Goal: Task Accomplishment & Management: Complete application form

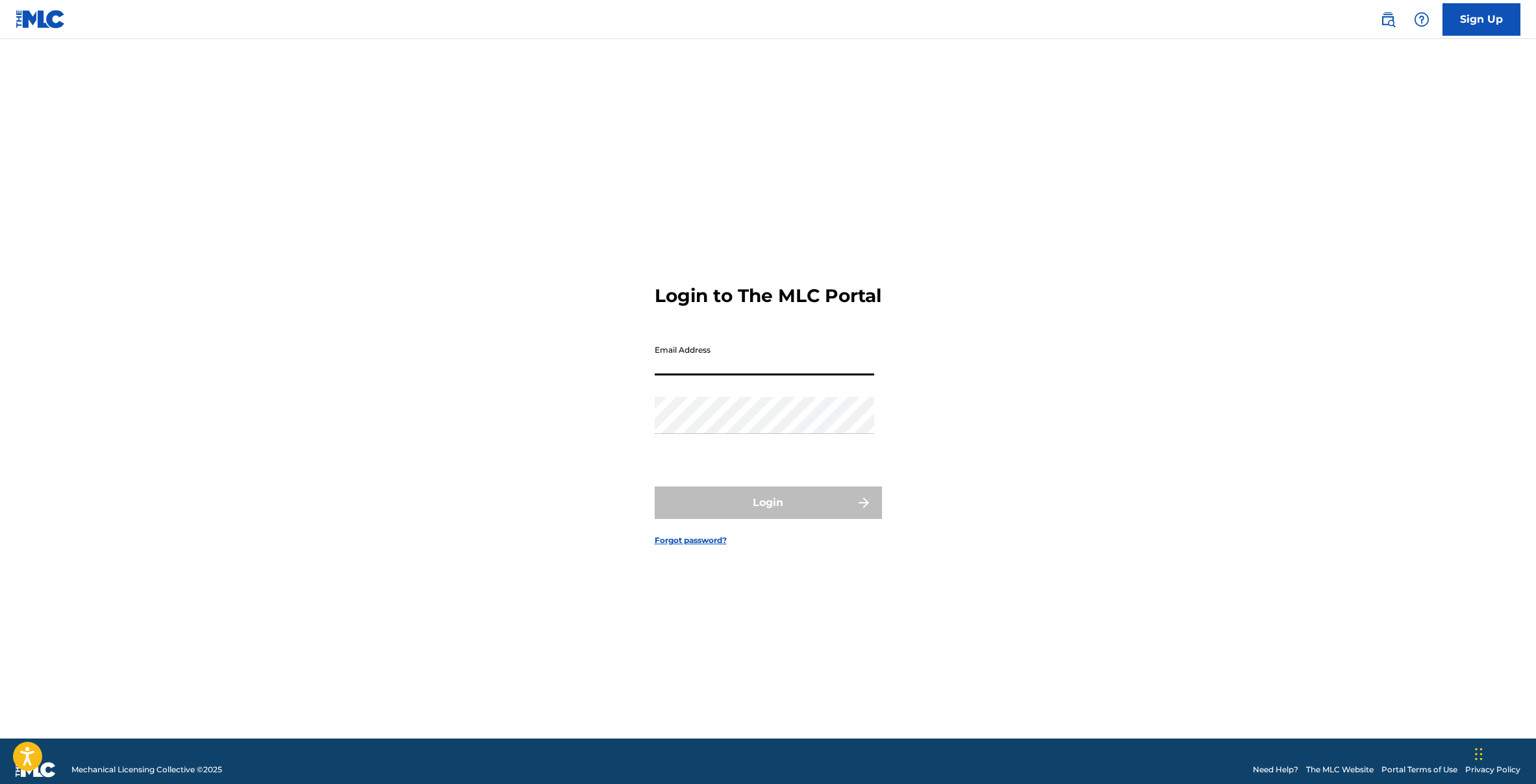
click at [682, 373] on input "Email Address" at bounding box center [764, 356] width 220 height 37
type input "[EMAIL_ADDRESS][DOMAIN_NAME]"
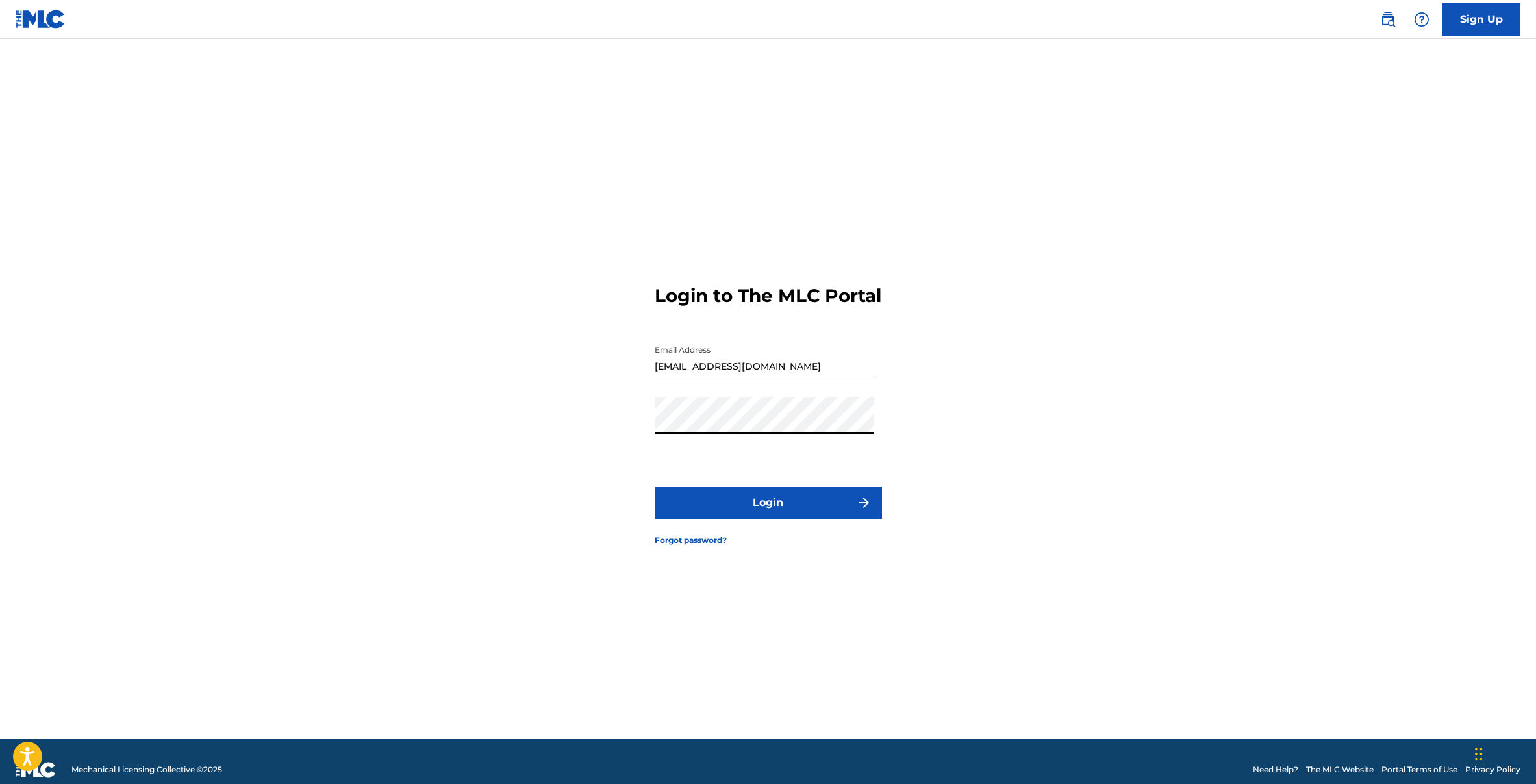
click at [715, 511] on button "Login" at bounding box center [768, 503] width 227 height 32
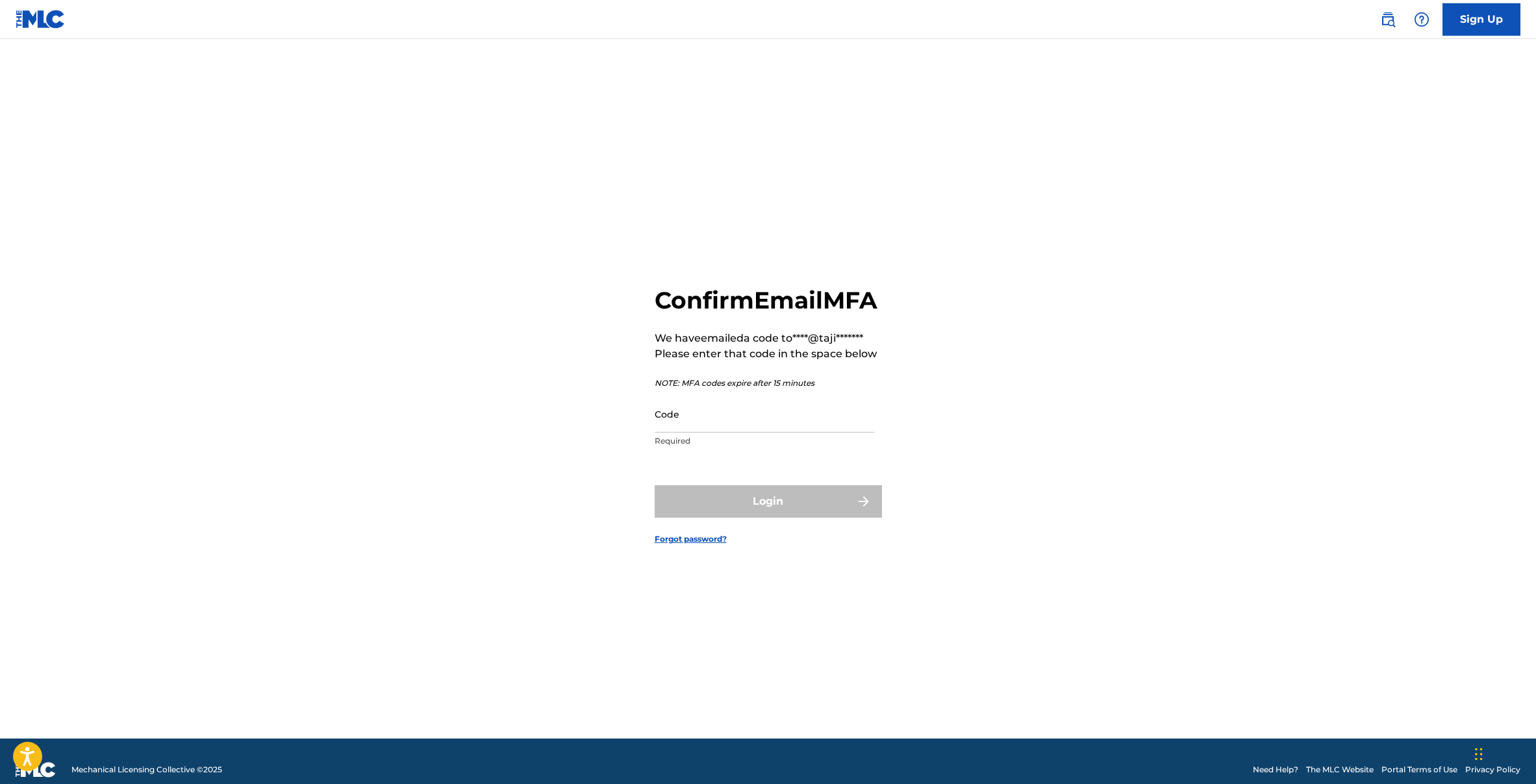
click at [710, 431] on input "Code" at bounding box center [764, 413] width 220 height 37
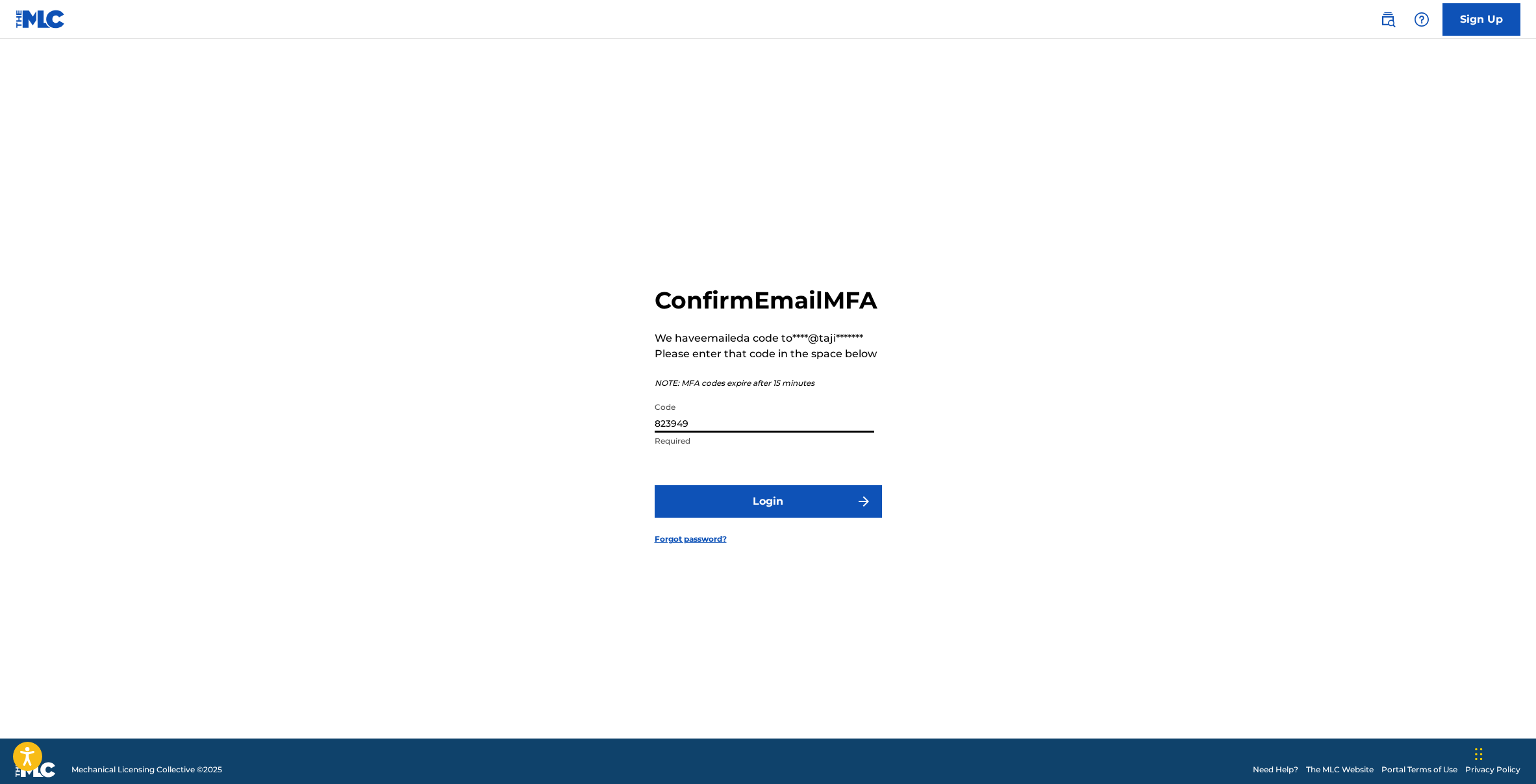
type input "823949"
click at [655, 486] on button "Login" at bounding box center [768, 502] width 227 height 32
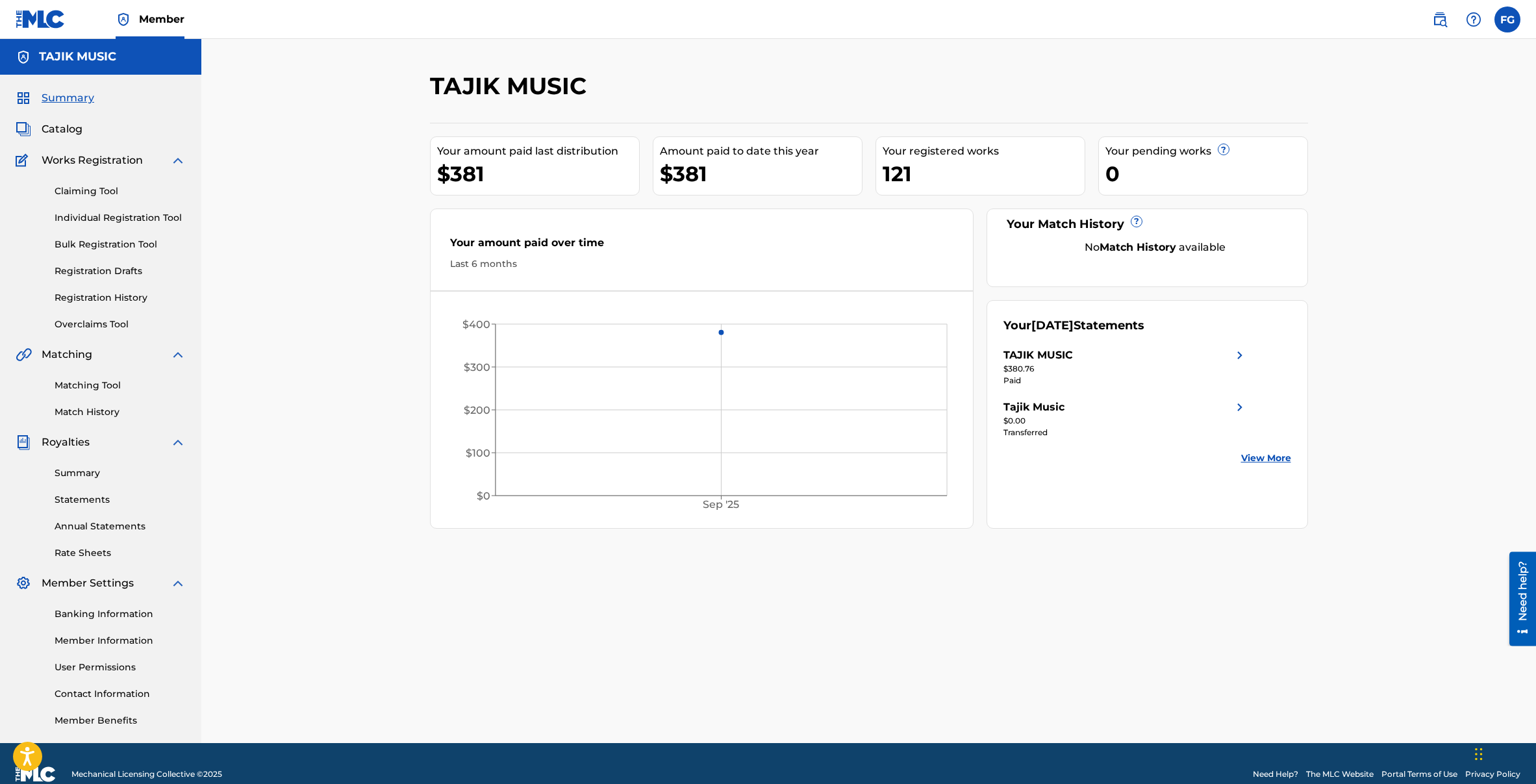
click at [910, 151] on div "Your registered works" at bounding box center [984, 151] width 202 height 15
click at [63, 120] on div "Summary Catalog Works Registration Claiming Tool Individual Registration Tool B…" at bounding box center [101, 409] width 202 height 668
click at [58, 127] on span "Catalog" at bounding box center [62, 129] width 41 height 15
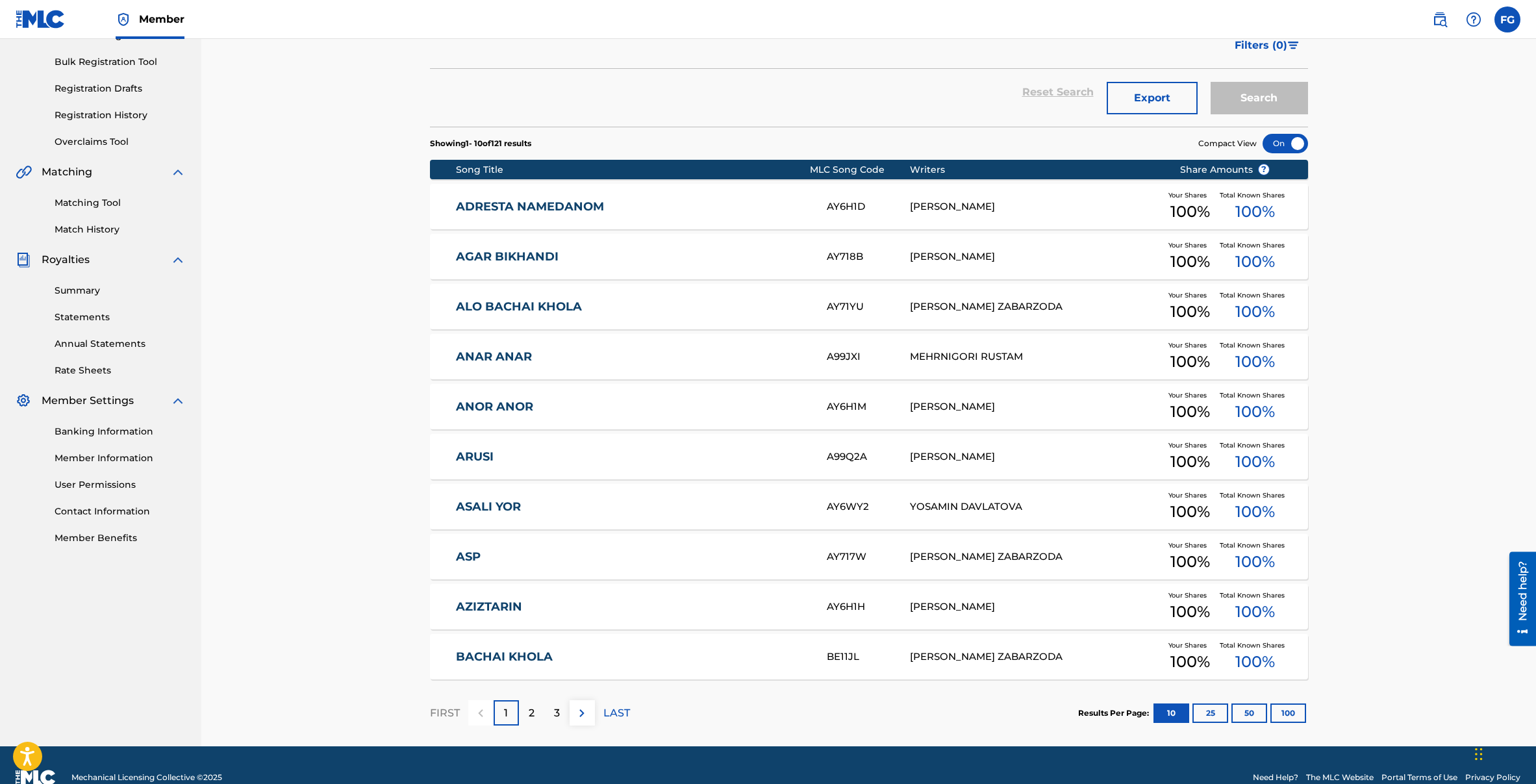
scroll to position [77, 0]
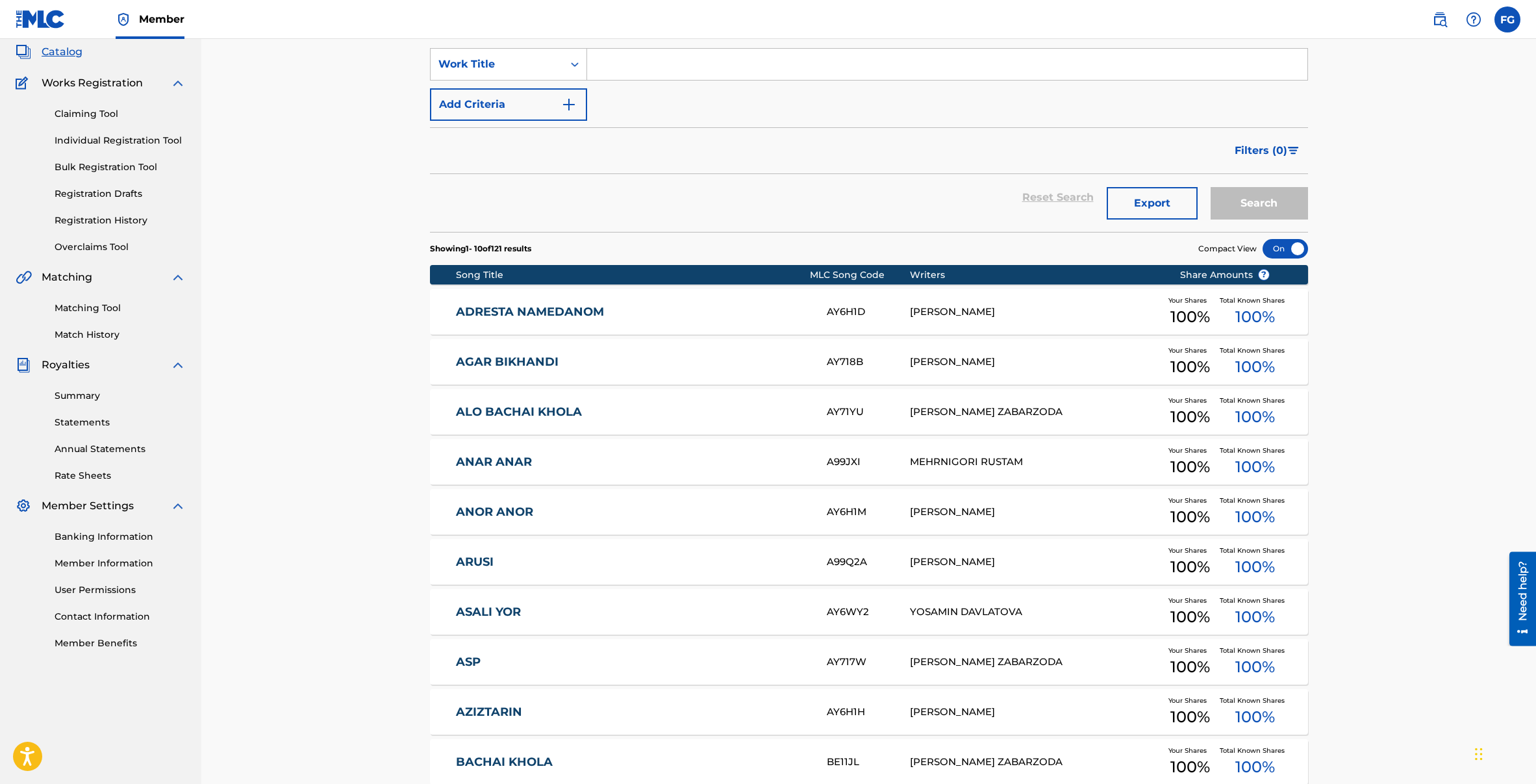
click at [477, 273] on div "Song Title" at bounding box center [633, 275] width 354 height 13
click at [531, 241] on span "Showing 1 - 10 of 121 results" at bounding box center [480, 249] width 102 height 20
click at [1281, 151] on img "Search Form" at bounding box center [1294, 150] width 11 height 8
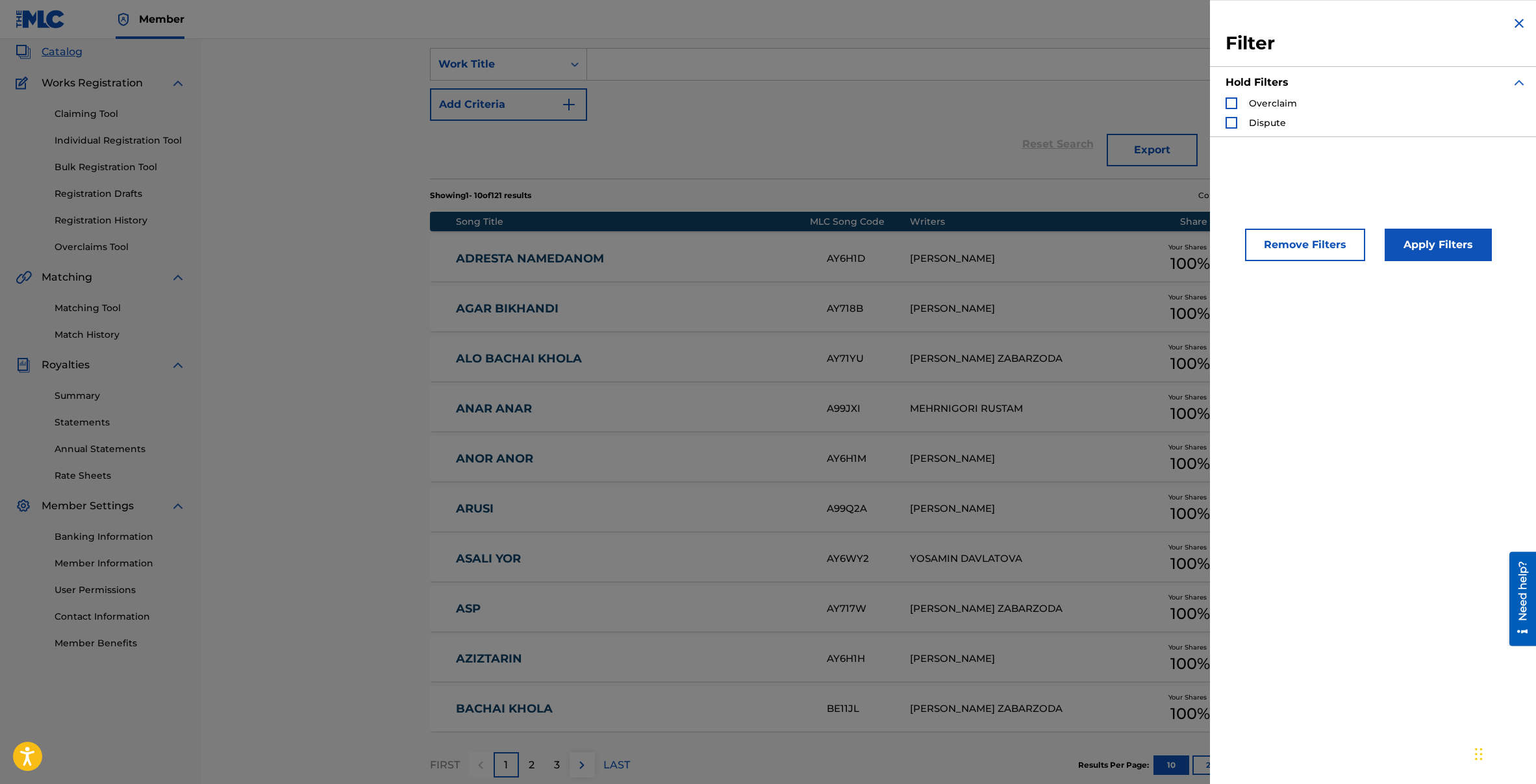
click at [1281, 24] on img "Search Form" at bounding box center [1519, 23] width 15 height 15
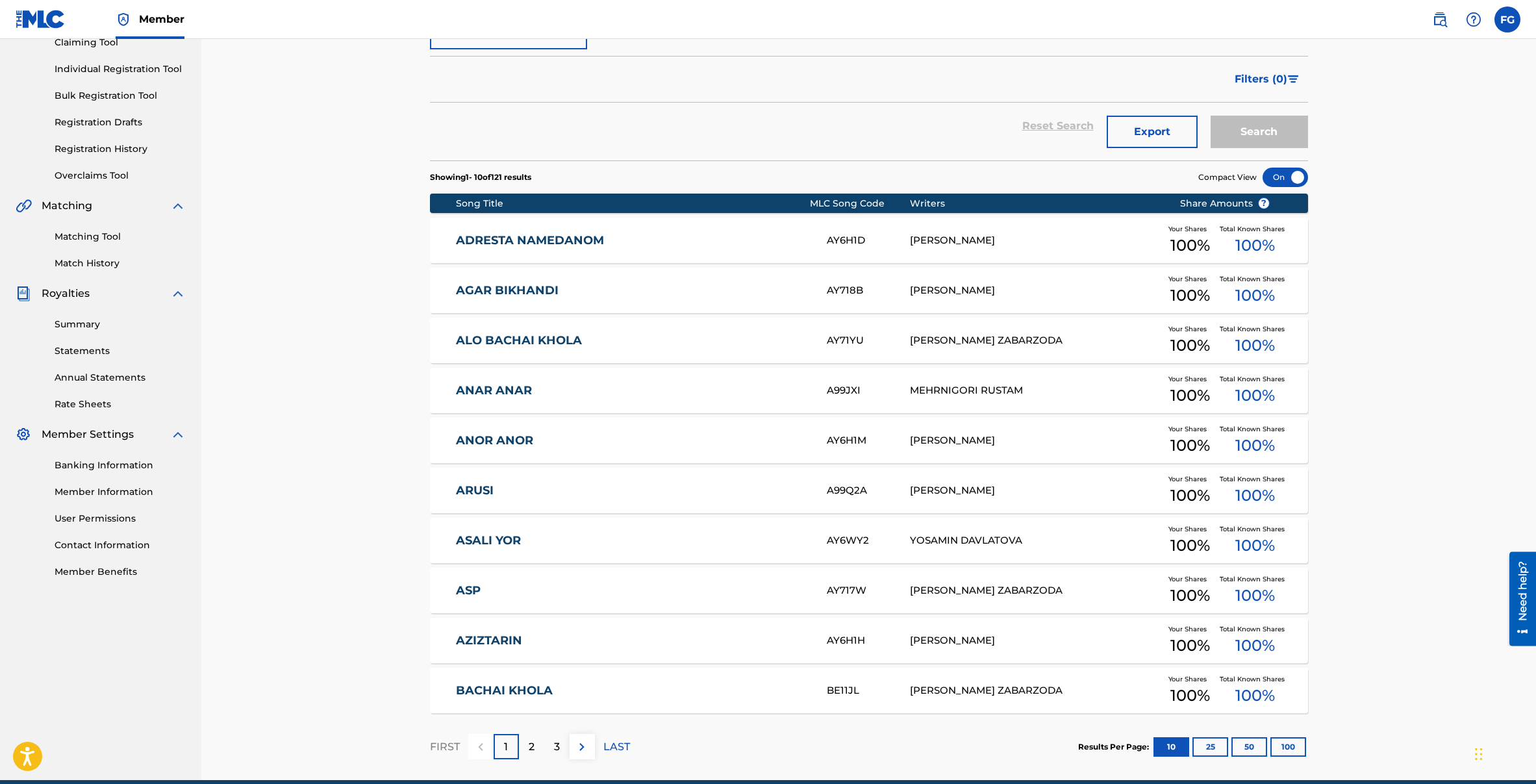
scroll to position [143, 0]
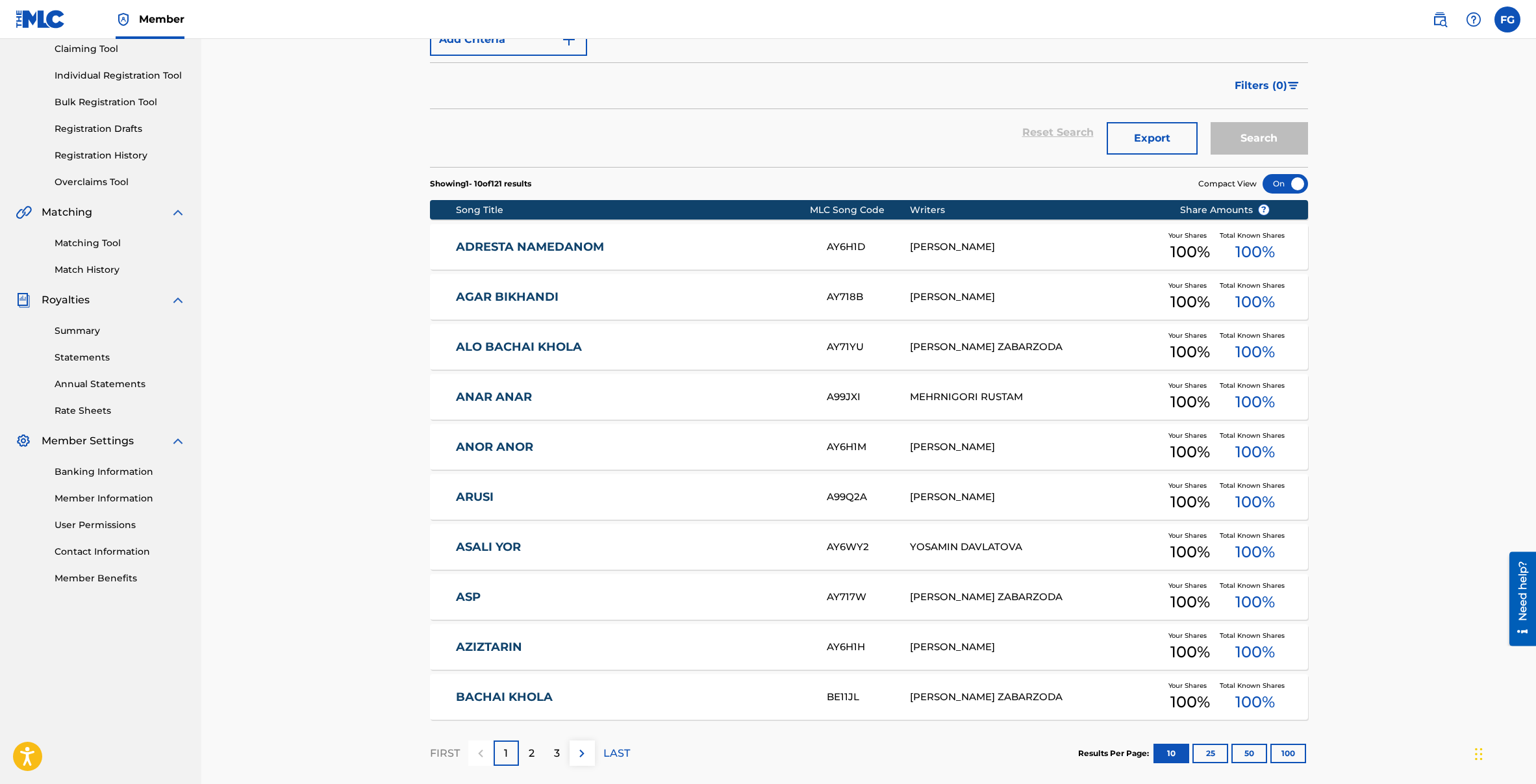
click at [81, 178] on link "Overclaims Tool" at bounding box center [120, 182] width 131 height 13
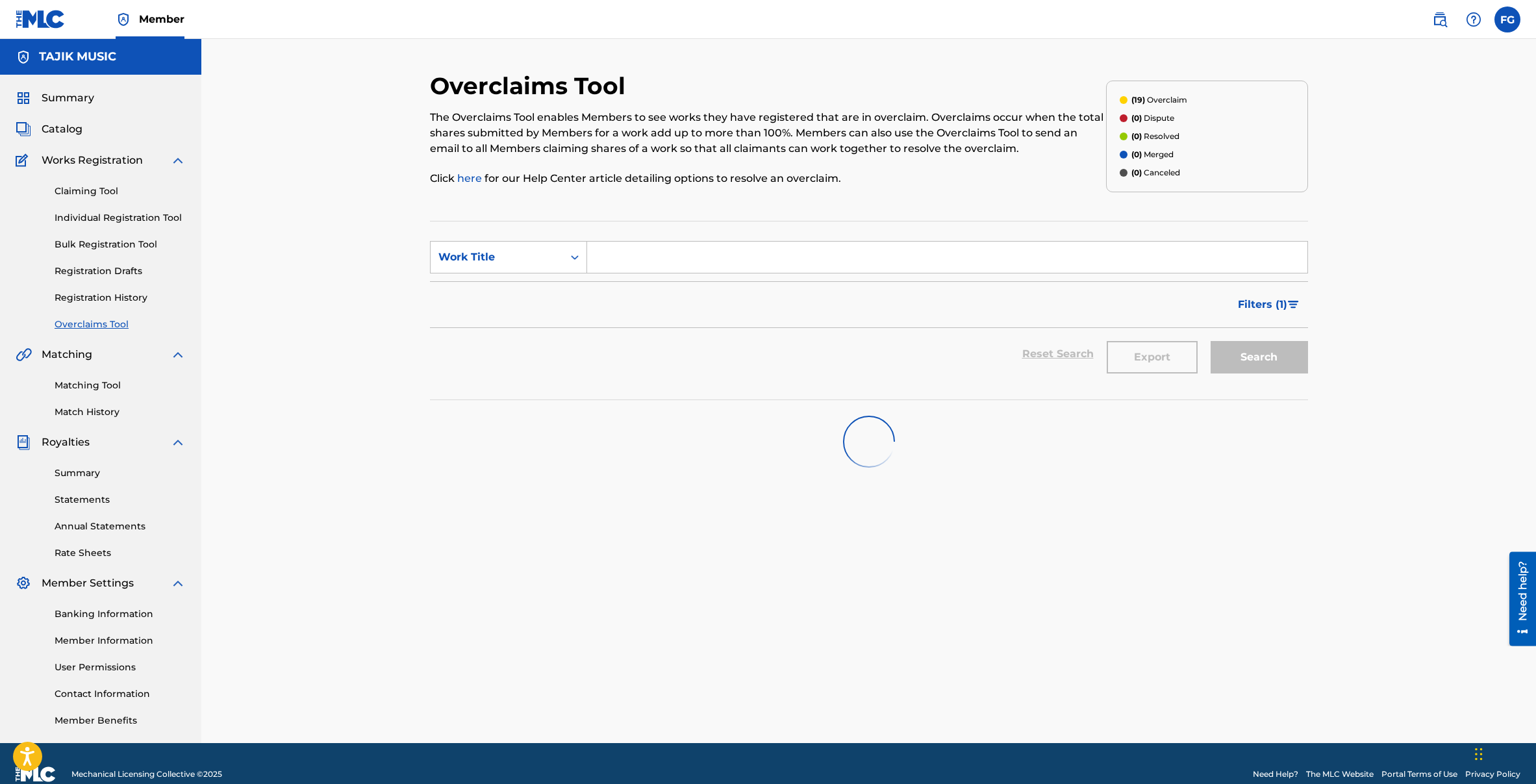
click at [121, 291] on link "Registration History" at bounding box center [120, 297] width 131 height 13
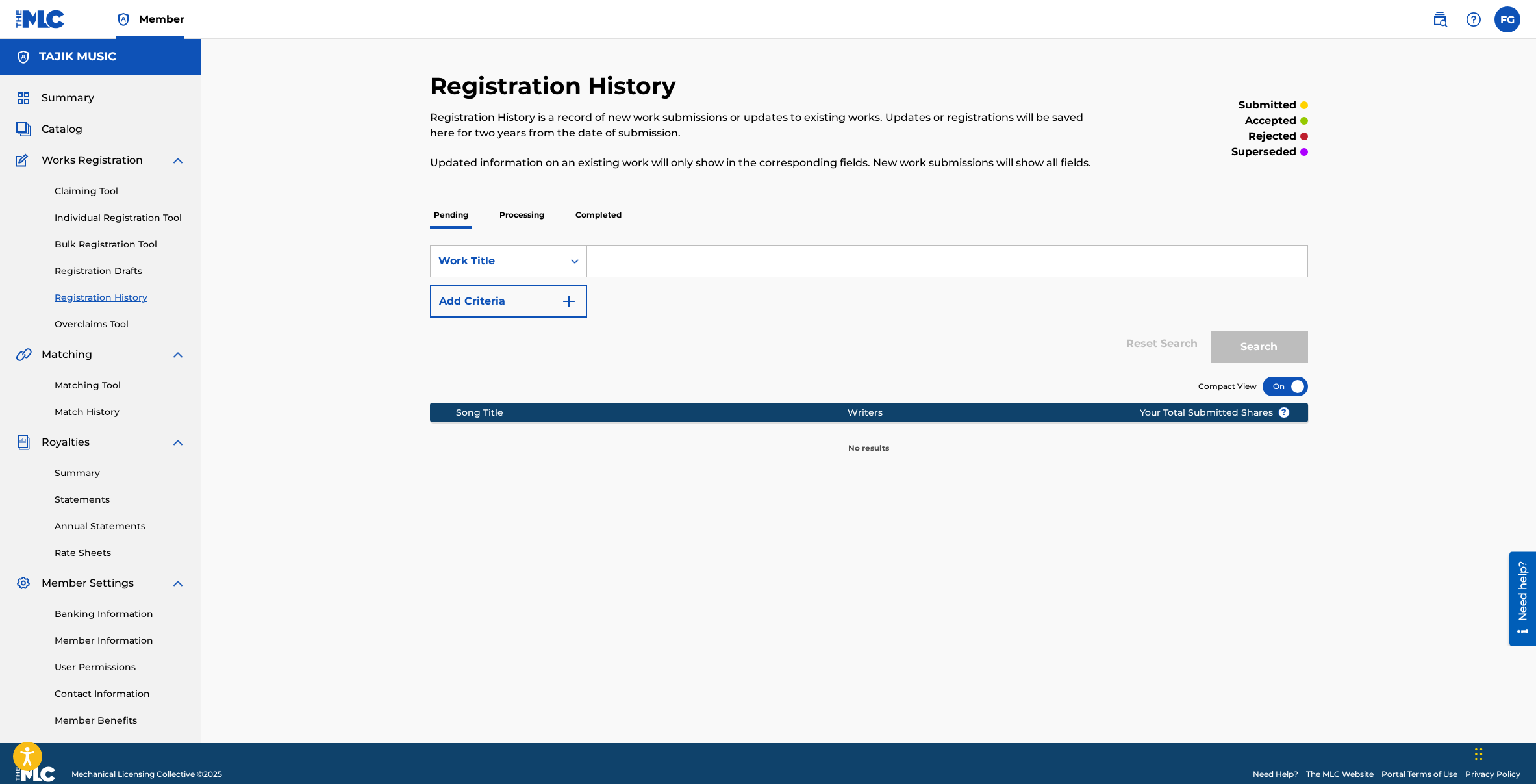
click at [535, 214] on p "Processing" at bounding box center [521, 215] width 52 height 28
click at [592, 207] on p "Completed" at bounding box center [598, 215] width 54 height 28
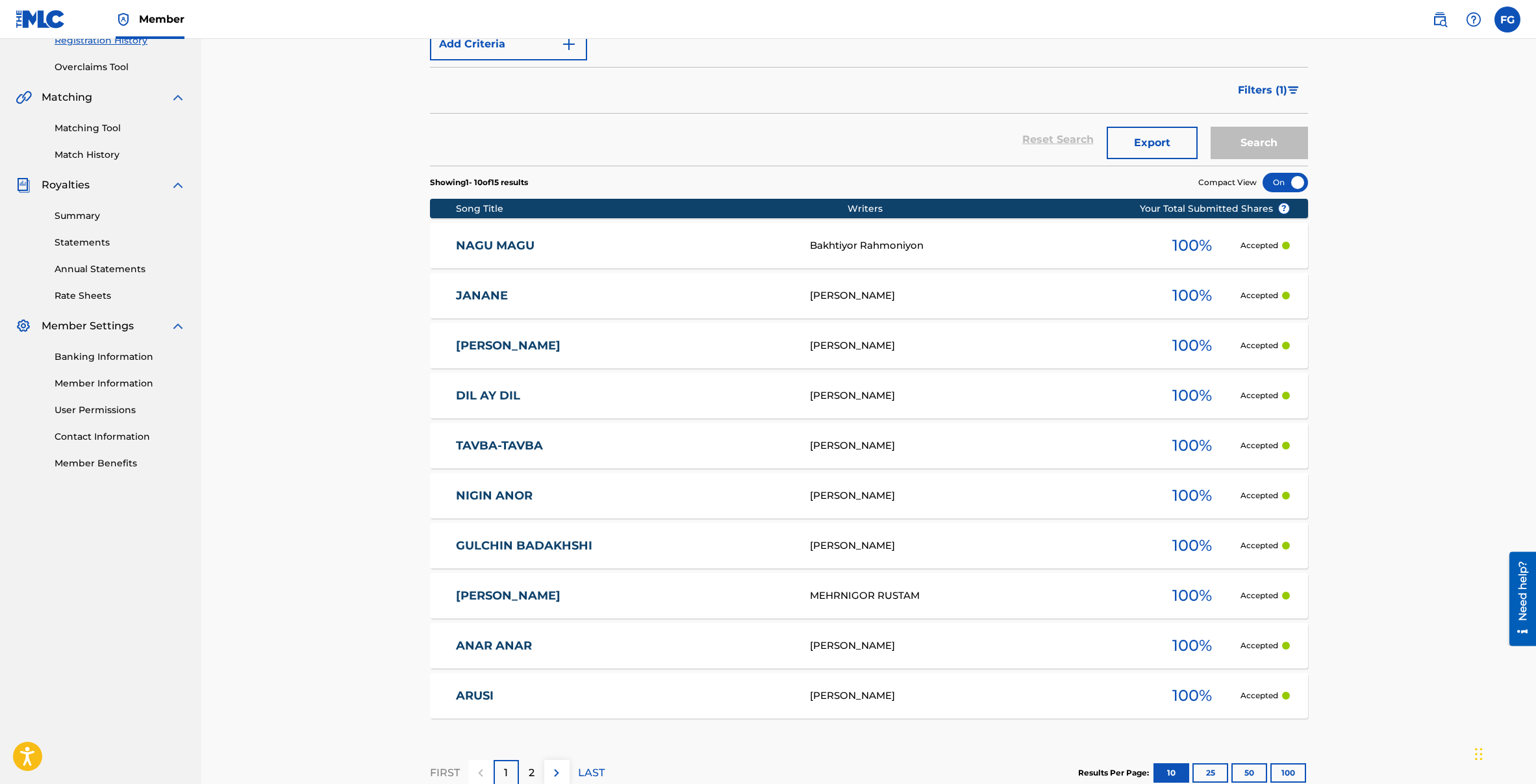
scroll to position [341, 0]
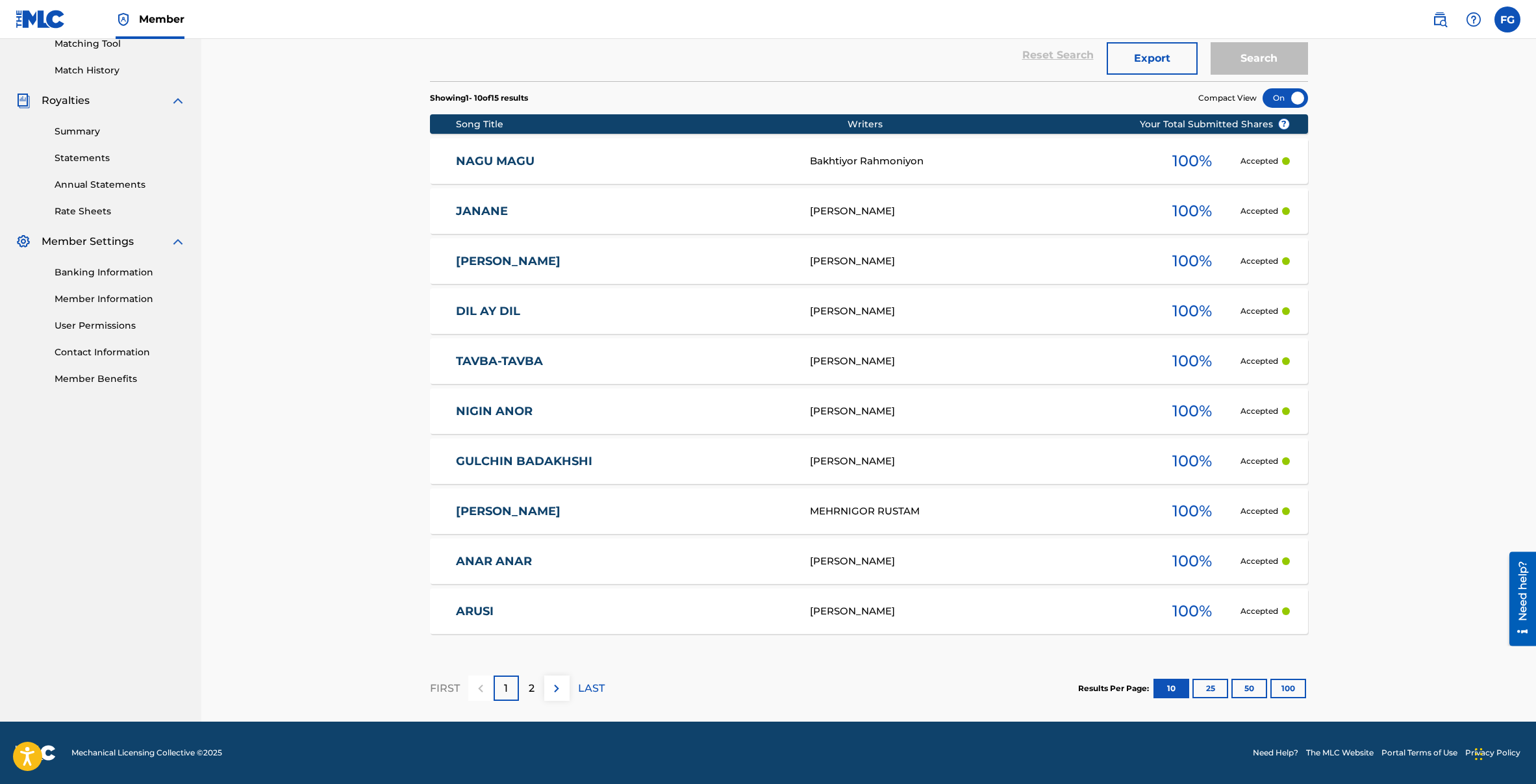
click at [531, 690] on p "2" at bounding box center [531, 688] width 6 height 15
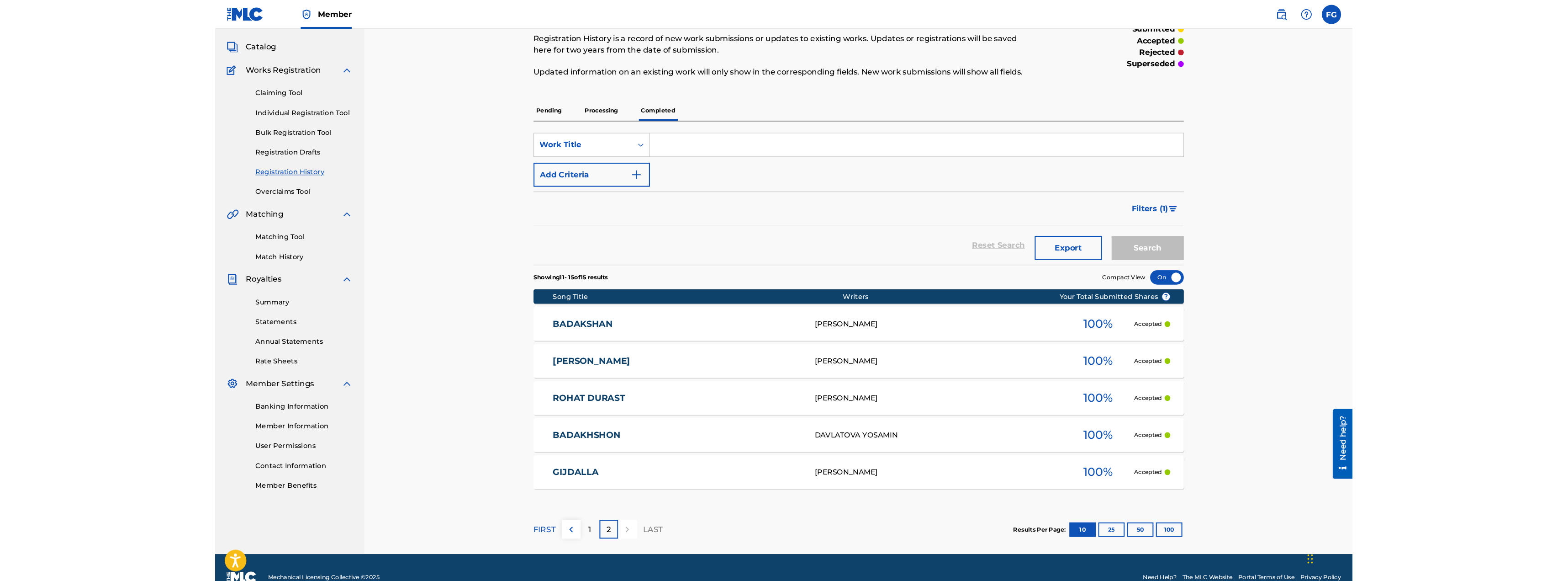
scroll to position [0, 0]
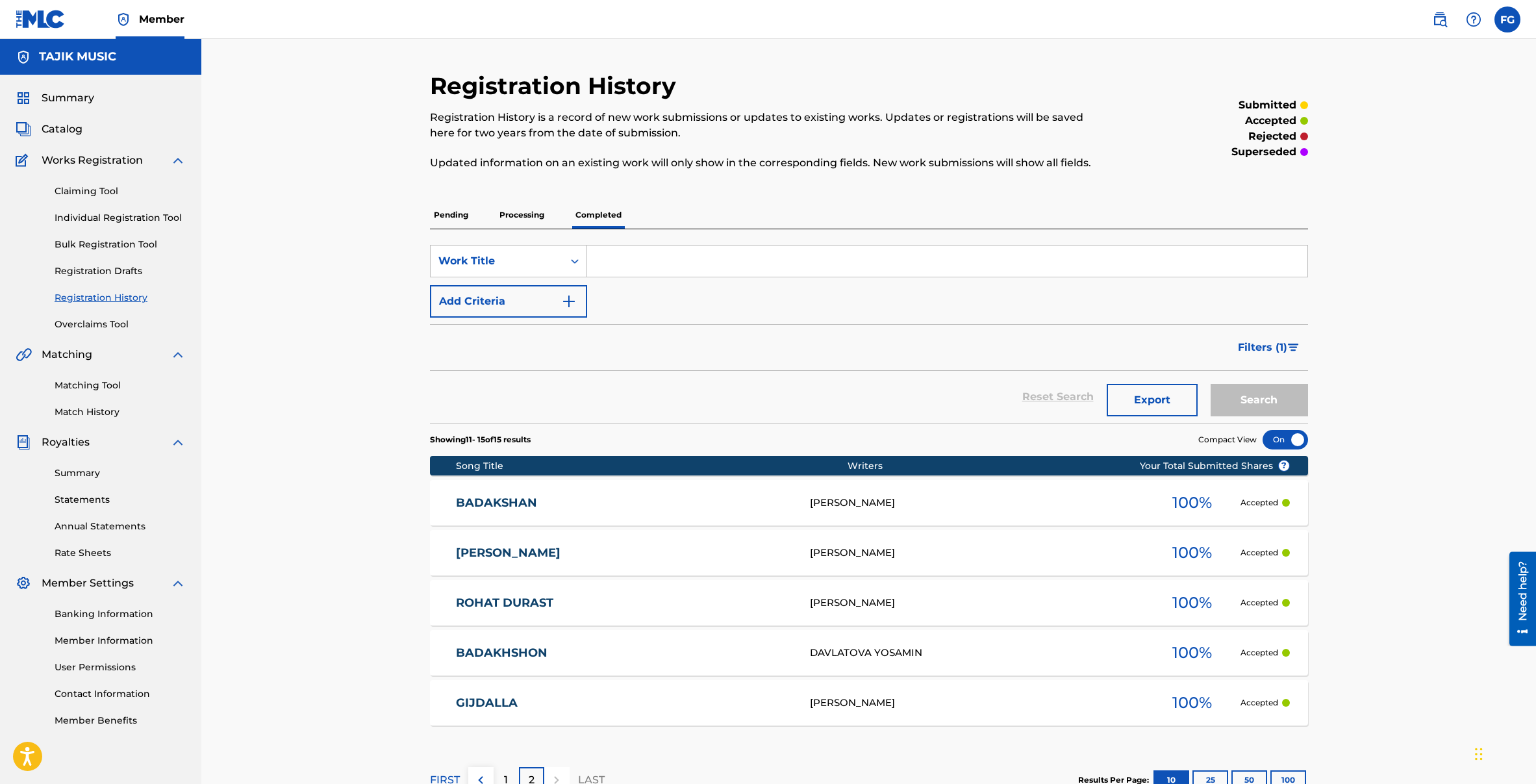
click at [48, 129] on span "Catalog" at bounding box center [62, 129] width 41 height 15
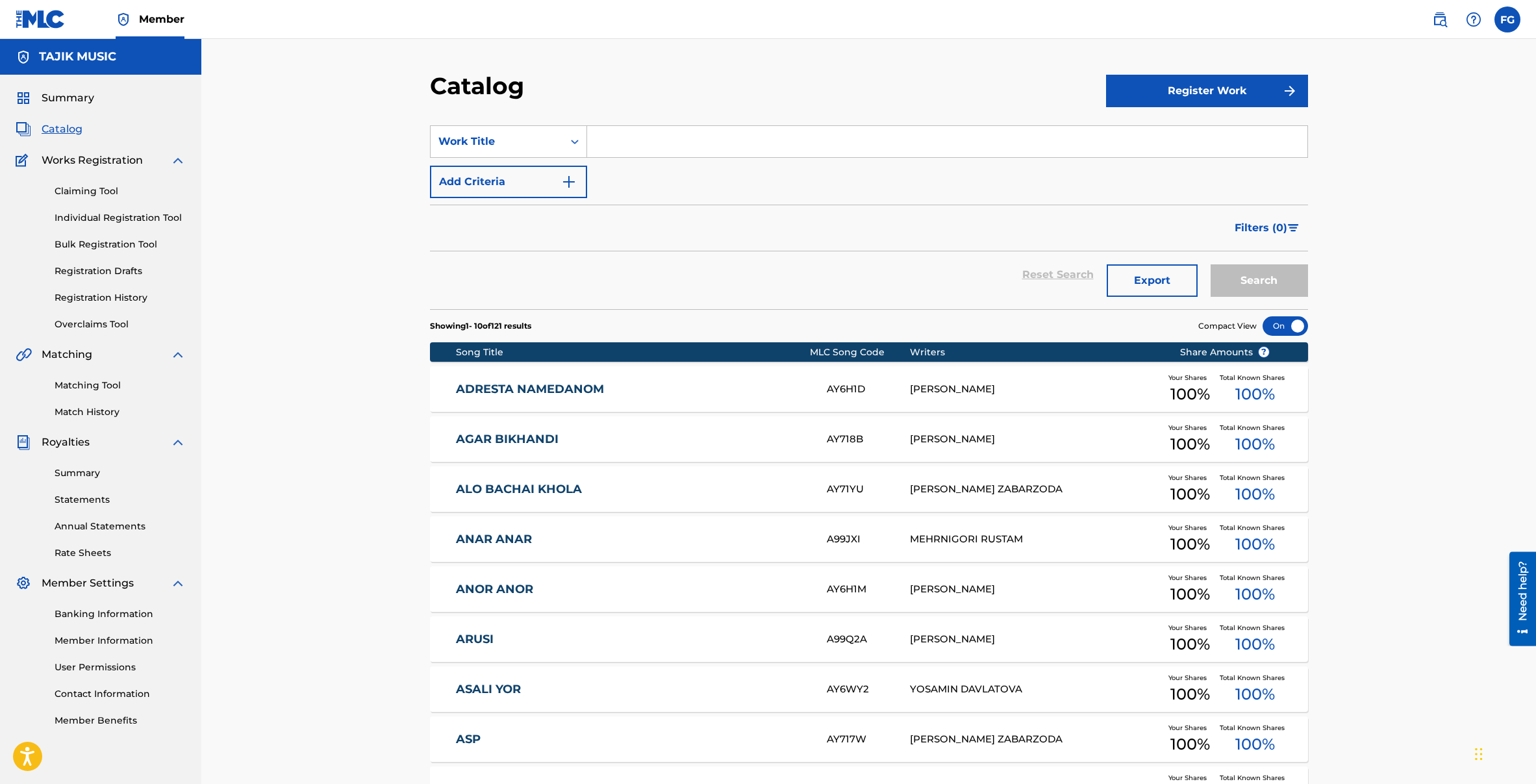
click at [91, 239] on link "Bulk Registration Tool" at bounding box center [120, 244] width 131 height 13
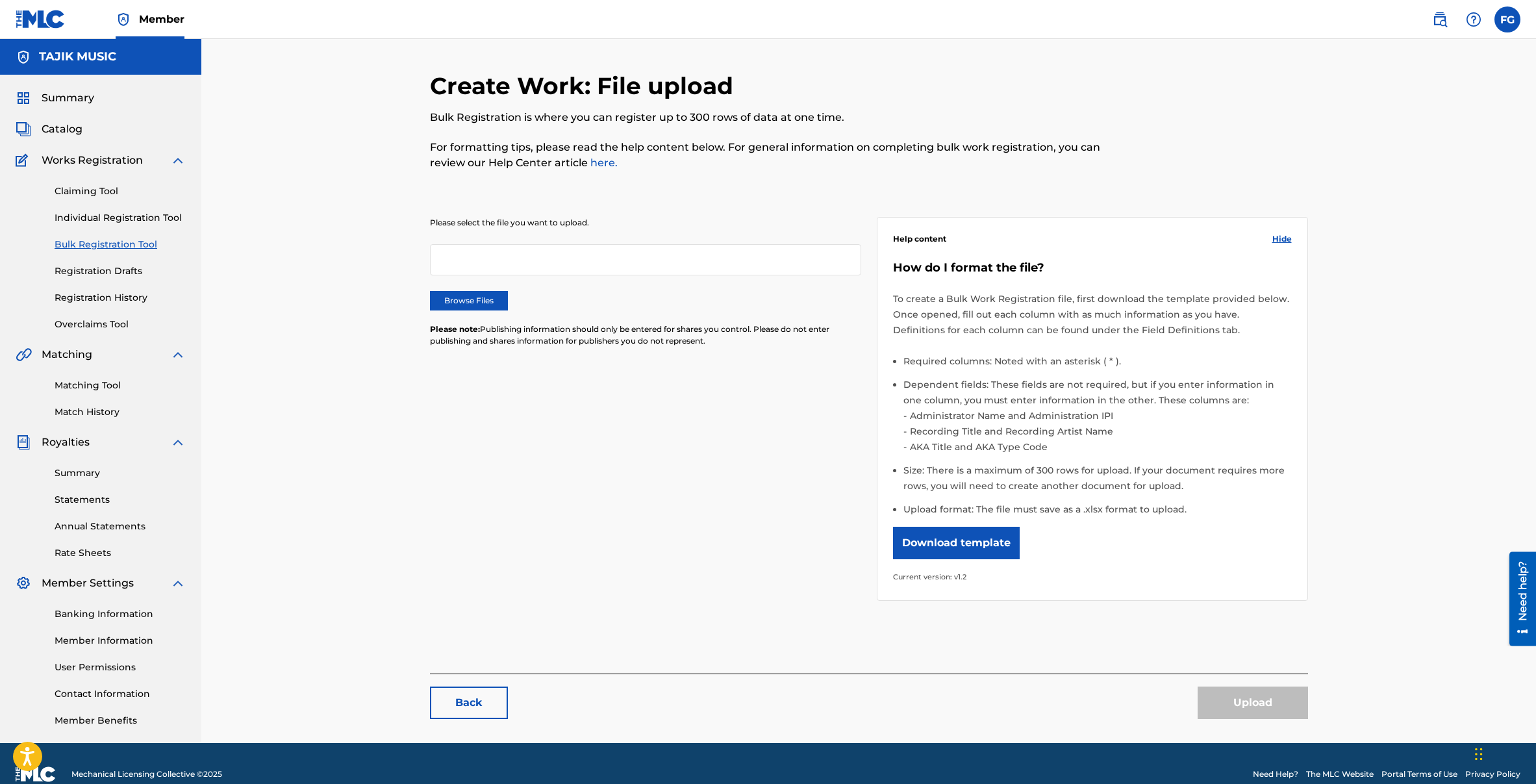
drag, startPoint x: 629, startPoint y: 49, endPoint x: 561, endPoint y: 28, distance: 71.2
click at [629, 49] on div "Create Work: File upload Bulk Registration is where you can register up to 300 …" at bounding box center [869, 391] width 1334 height 704
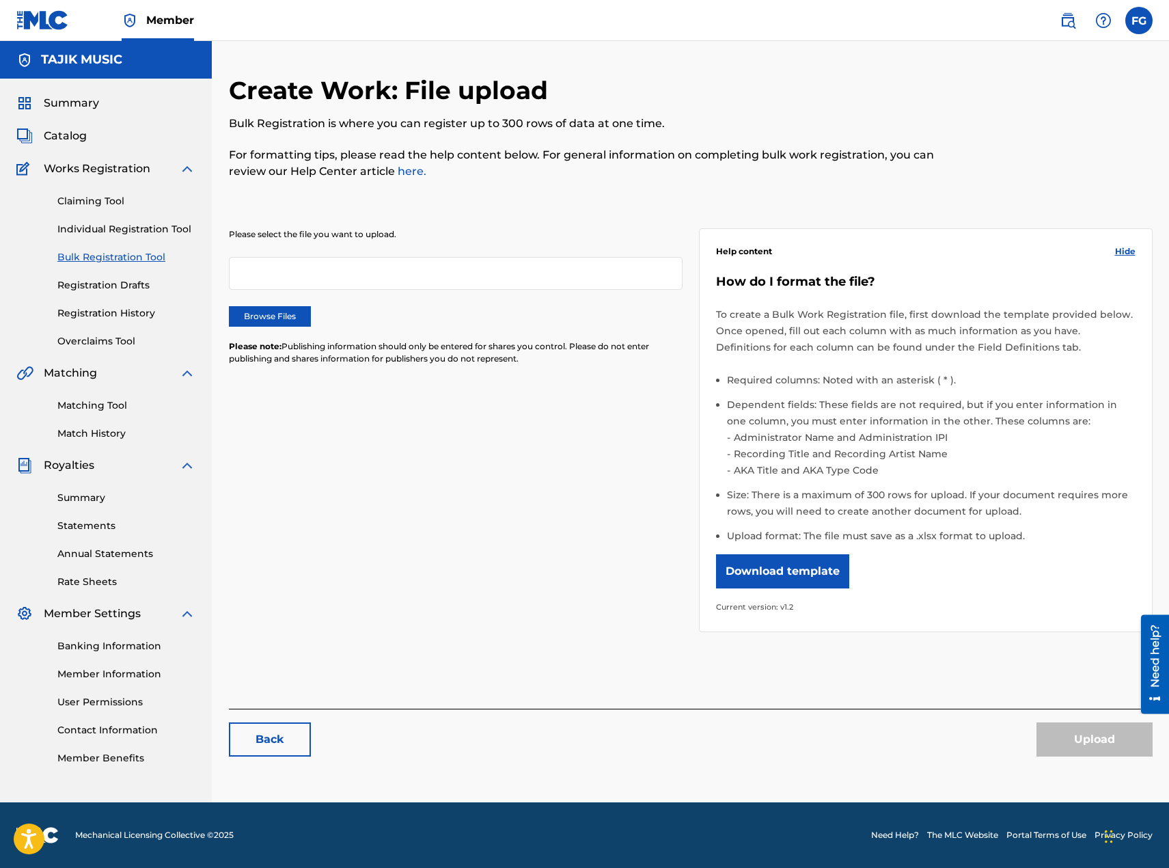
click at [286, 312] on label "Browse Files" at bounding box center [270, 316] width 82 height 21
click at [0, 0] on input "Browse Files" at bounding box center [0, 0] width 0 height 0
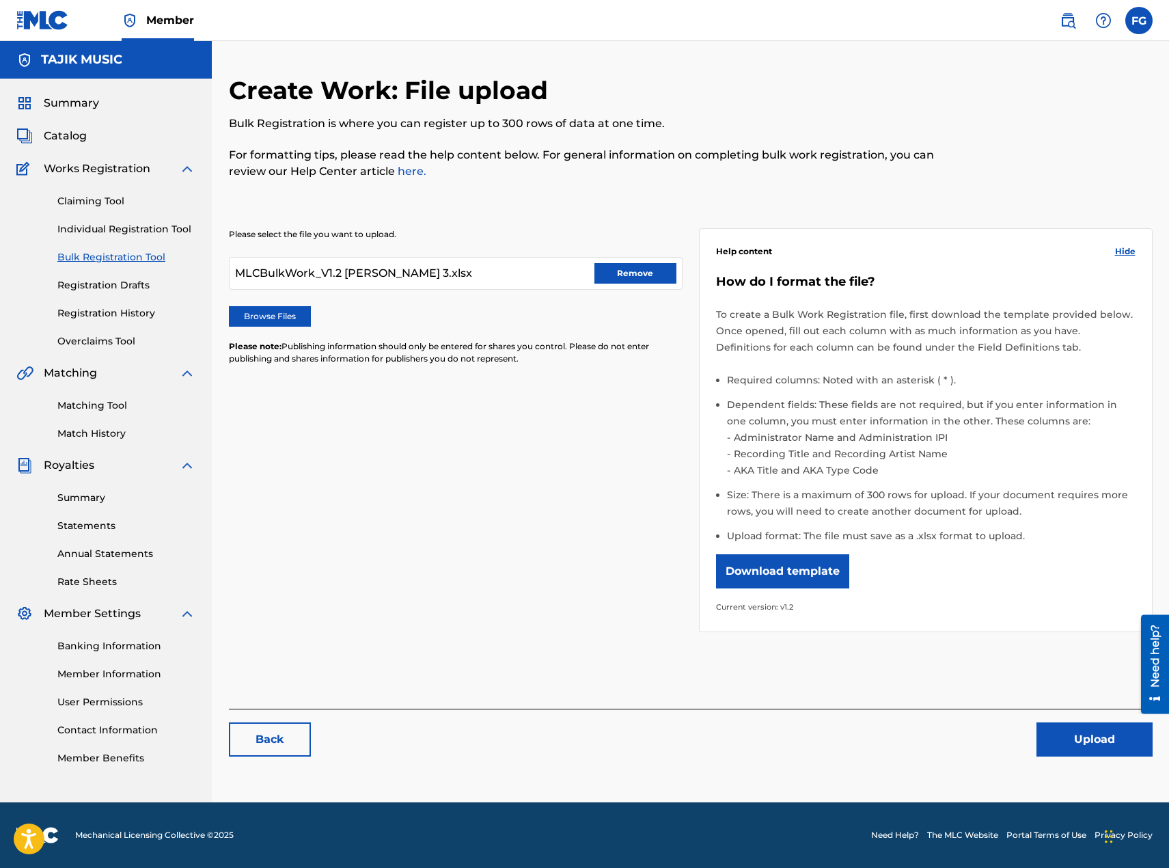
click at [1072, 733] on button "Upload" at bounding box center [1095, 739] width 116 height 34
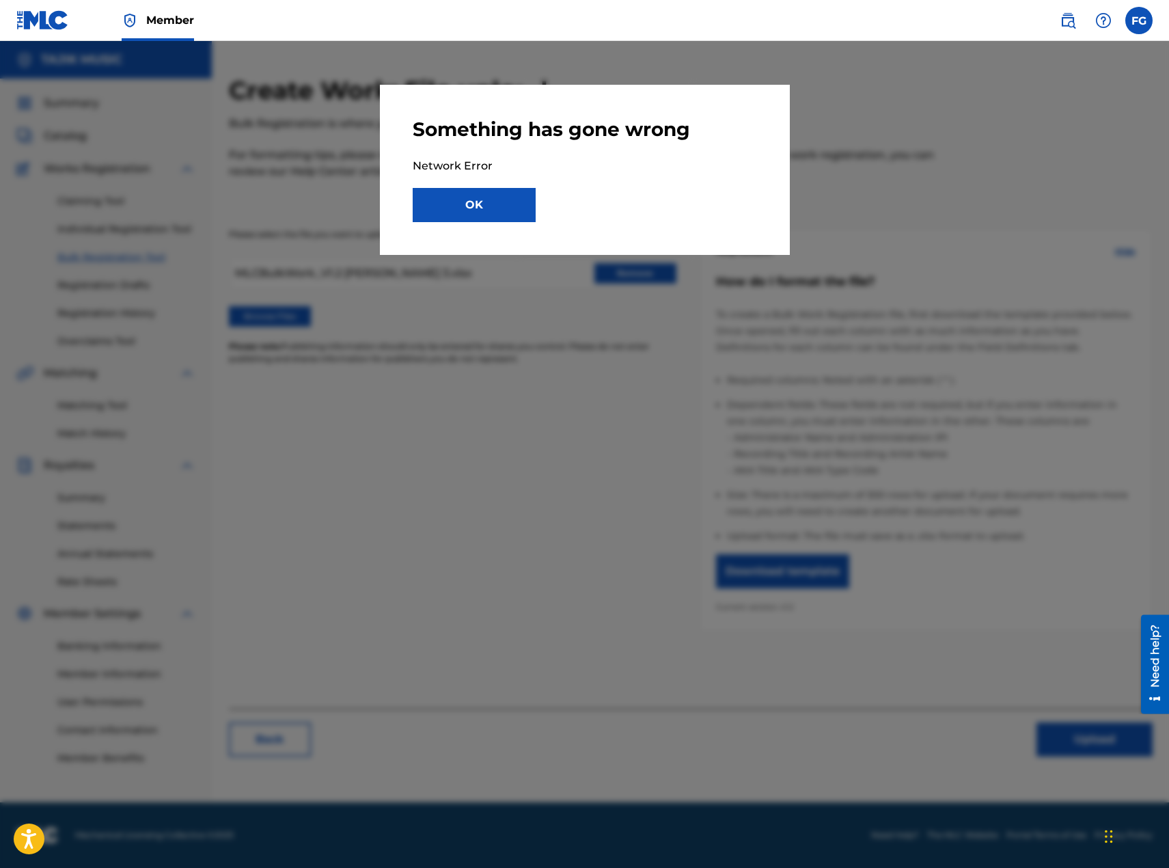
click at [472, 204] on button "OK" at bounding box center [474, 205] width 123 height 34
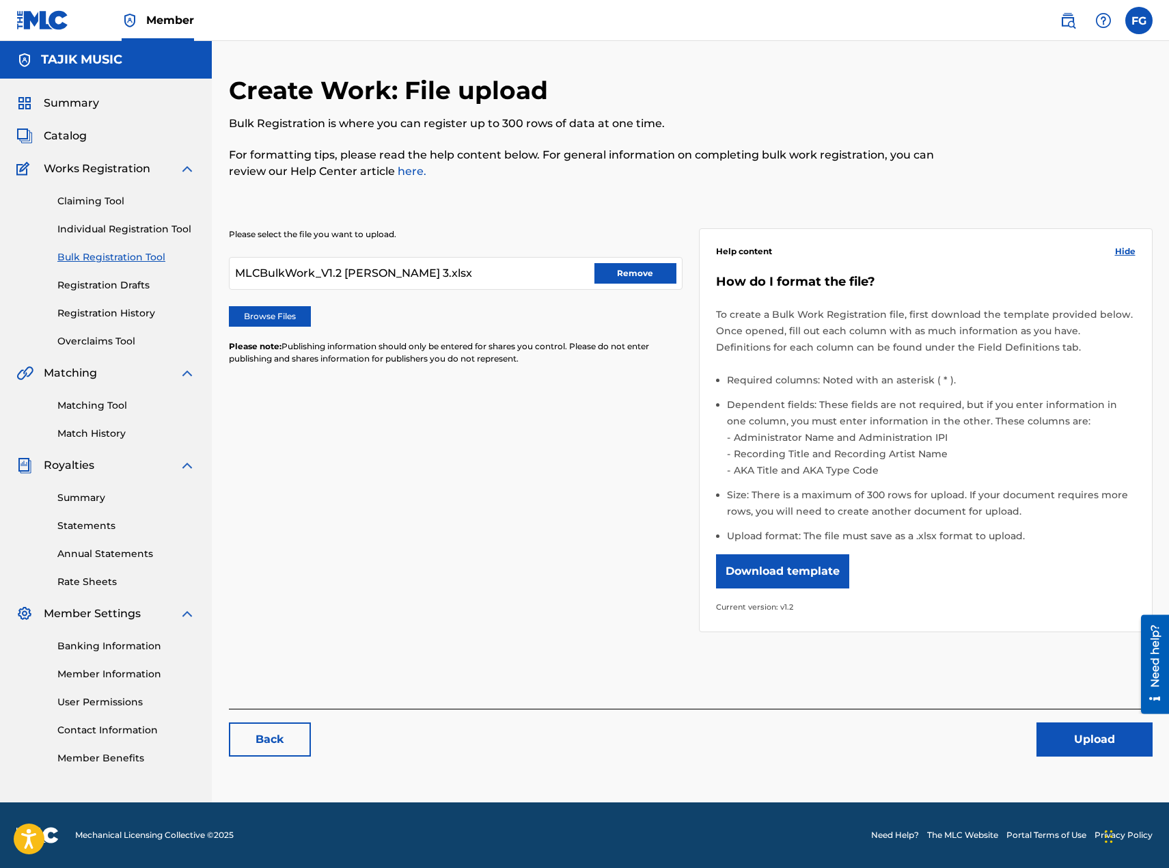
click at [637, 273] on button "Remove" at bounding box center [636, 273] width 82 height 21
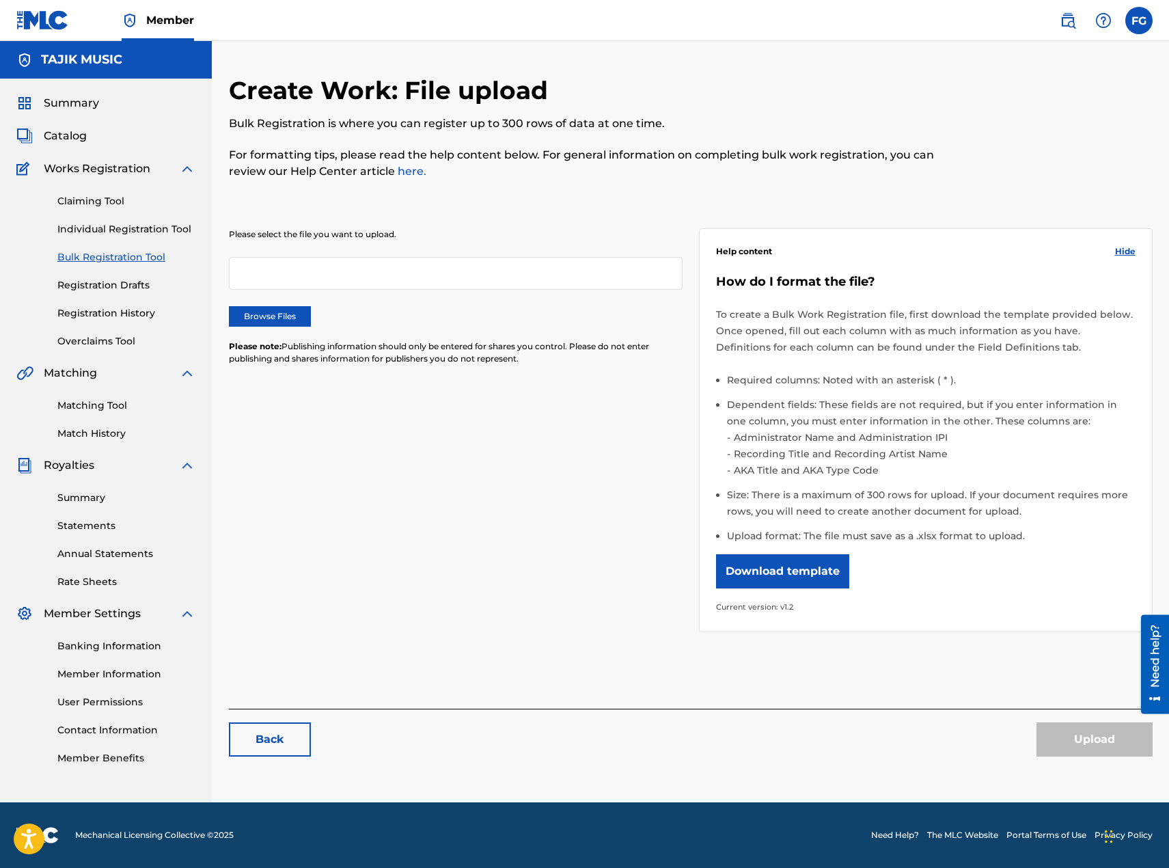
click at [239, 309] on label "Browse Files" at bounding box center [270, 316] width 82 height 21
click at [0, 0] on input "Browse Files" at bounding box center [0, 0] width 0 height 0
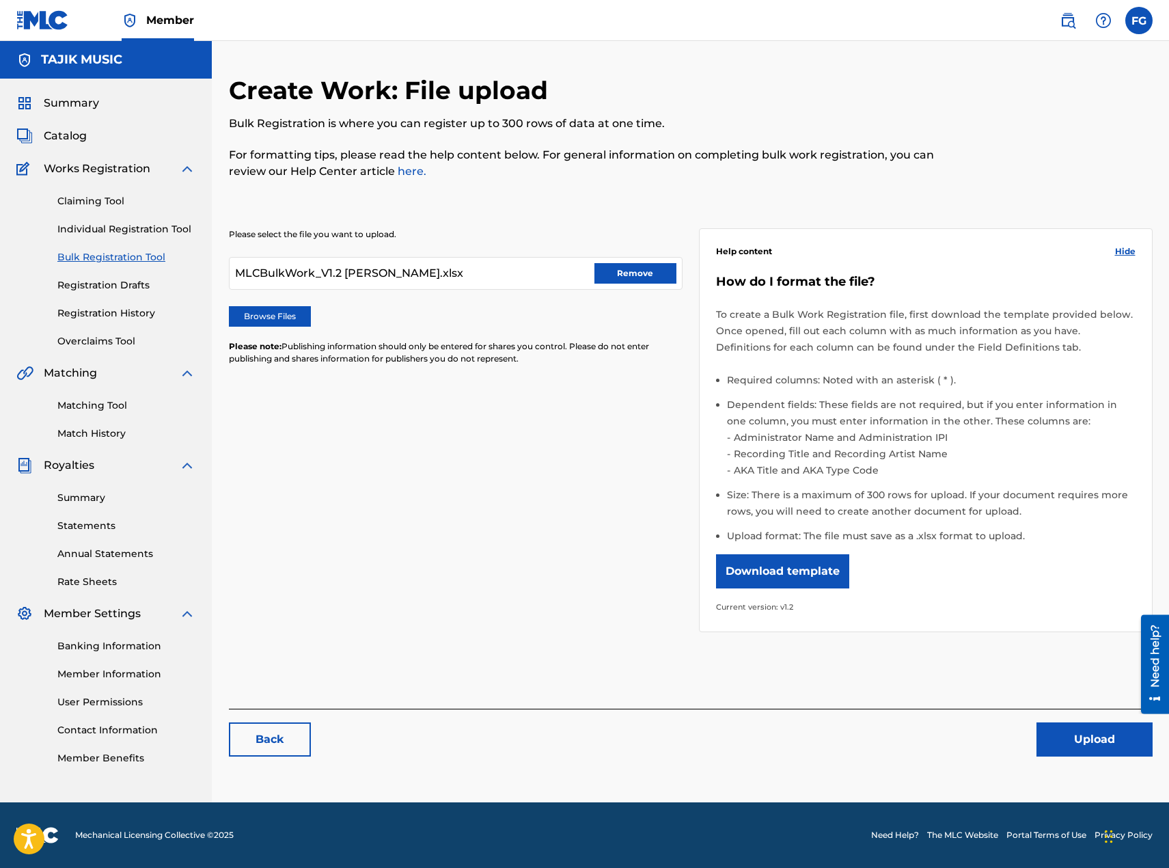
click at [620, 273] on button "Remove" at bounding box center [636, 273] width 82 height 21
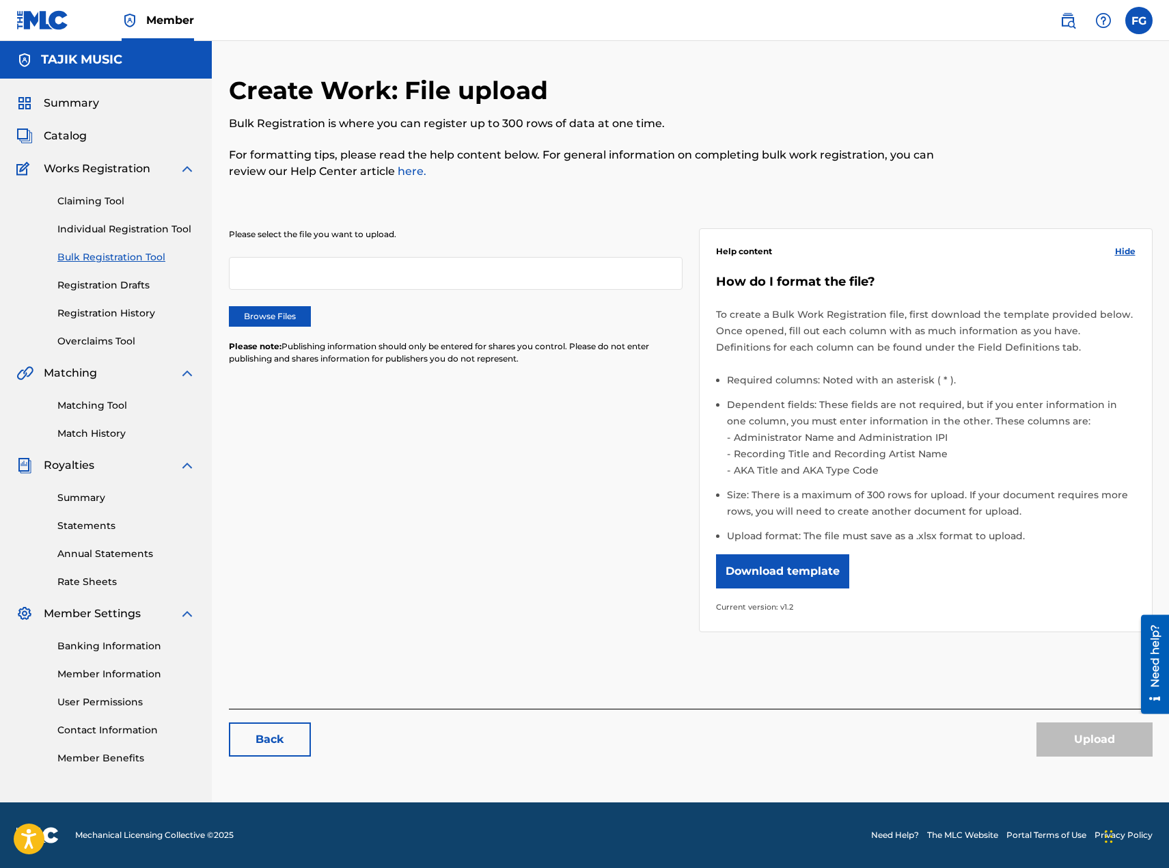
click at [232, 318] on label "Browse Files" at bounding box center [270, 316] width 82 height 21
click at [0, 0] on input "Browse Files" at bounding box center [0, 0] width 0 height 0
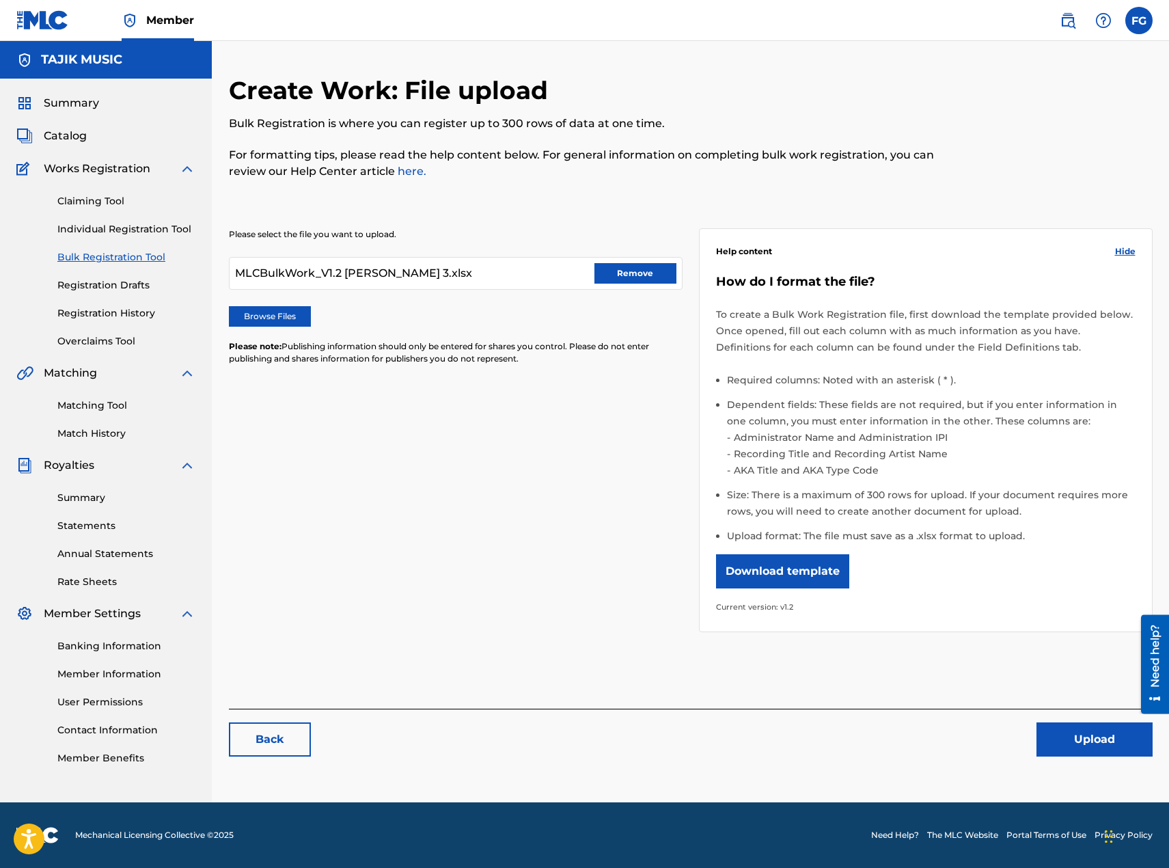
click at [1098, 738] on button "Upload" at bounding box center [1095, 739] width 116 height 34
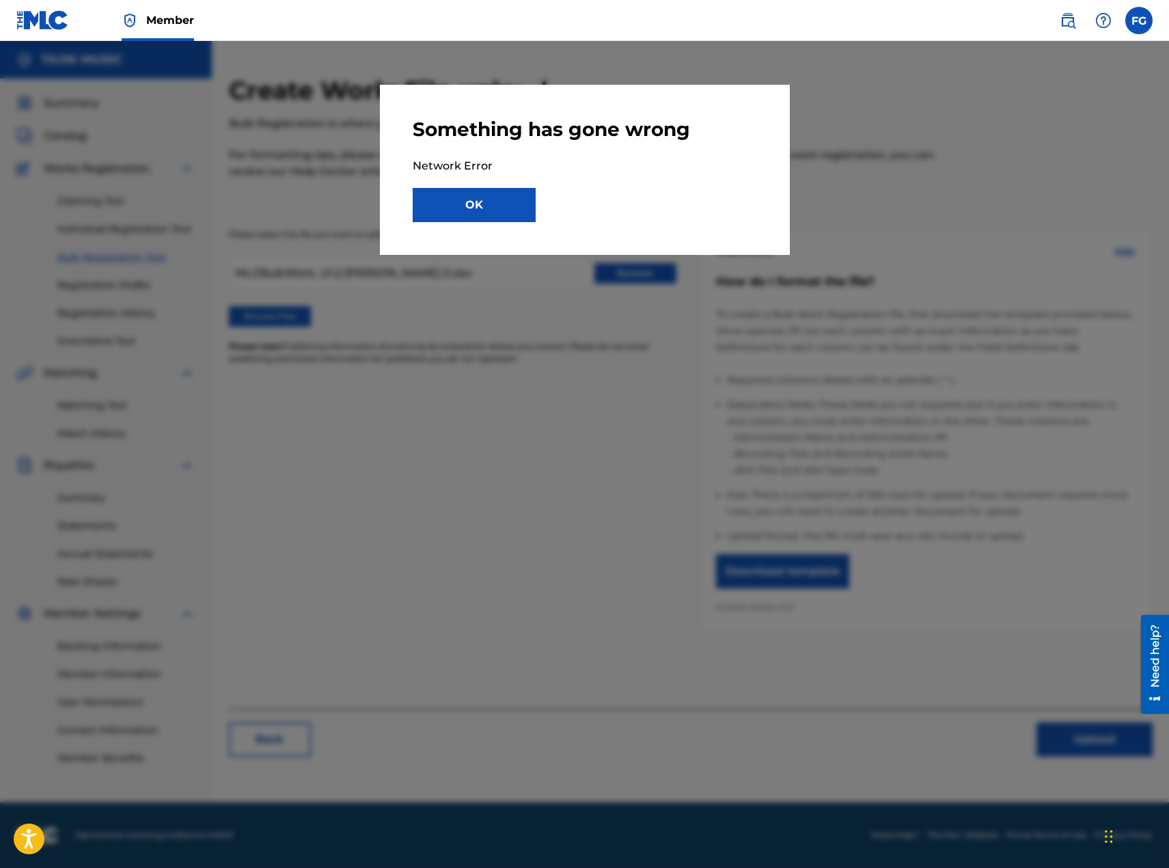
click at [452, 187] on div "Something has gone wrong Network Error OK" at bounding box center [585, 170] width 344 height 105
click at [448, 205] on button "OK" at bounding box center [474, 205] width 123 height 34
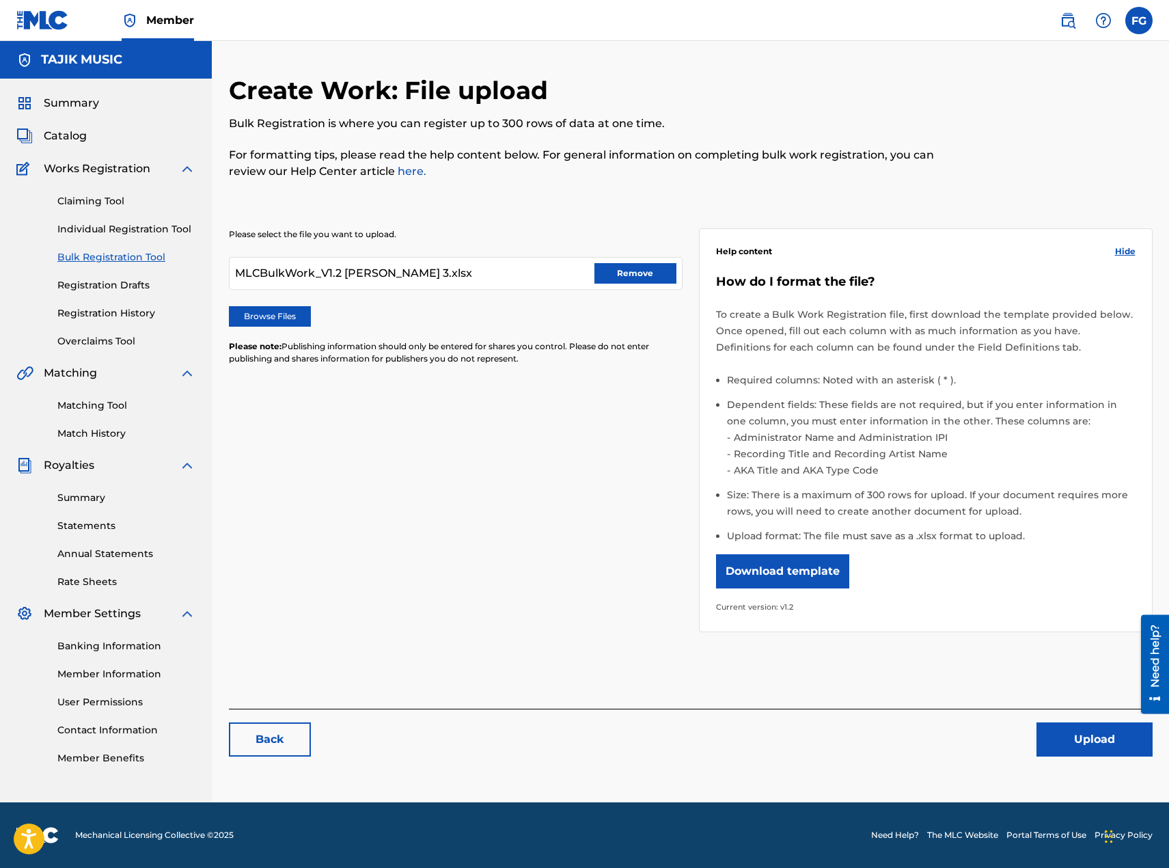
click at [84, 668] on link "Member Information" at bounding box center [126, 674] width 138 height 14
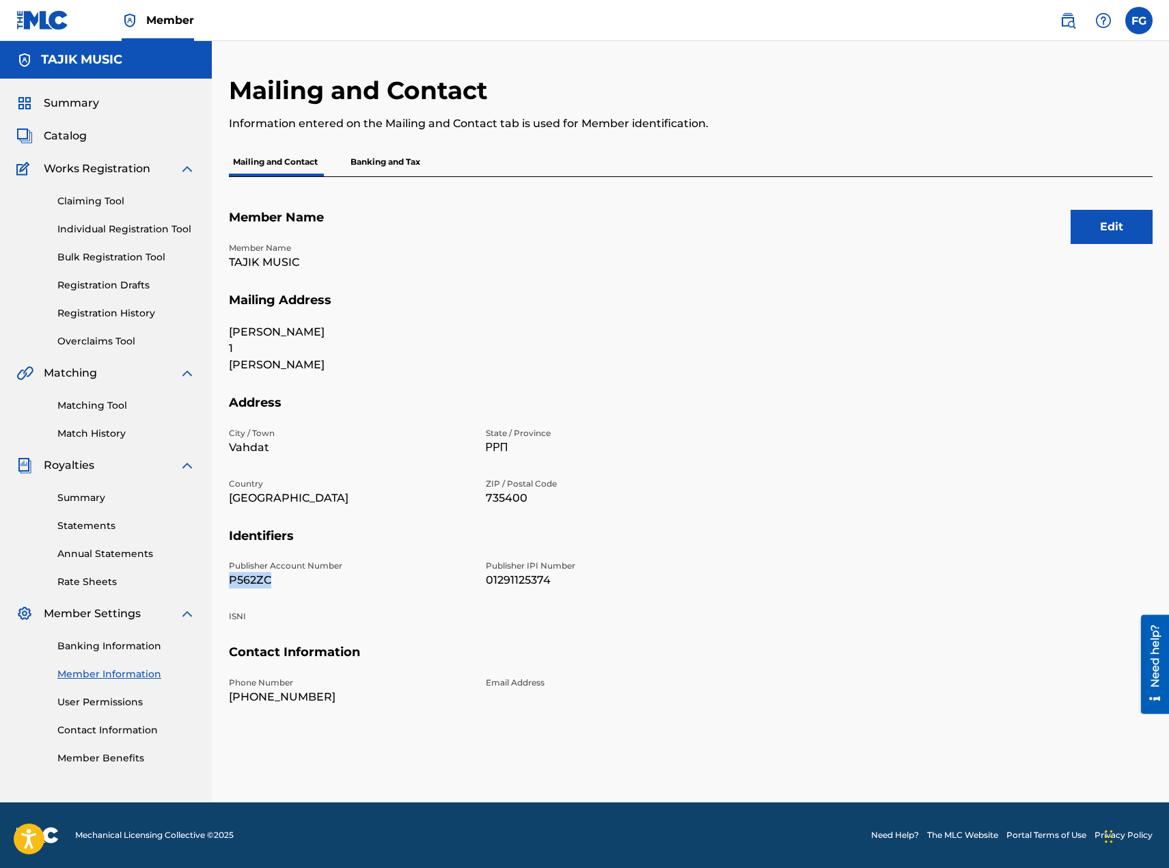
drag, startPoint x: 228, startPoint y: 579, endPoint x: 276, endPoint y: 573, distance: 48.2
click at [276, 573] on p "P562ZC" at bounding box center [349, 580] width 241 height 16
copy p "P562ZC"
click at [70, 105] on span "Summary" at bounding box center [71, 103] width 55 height 16
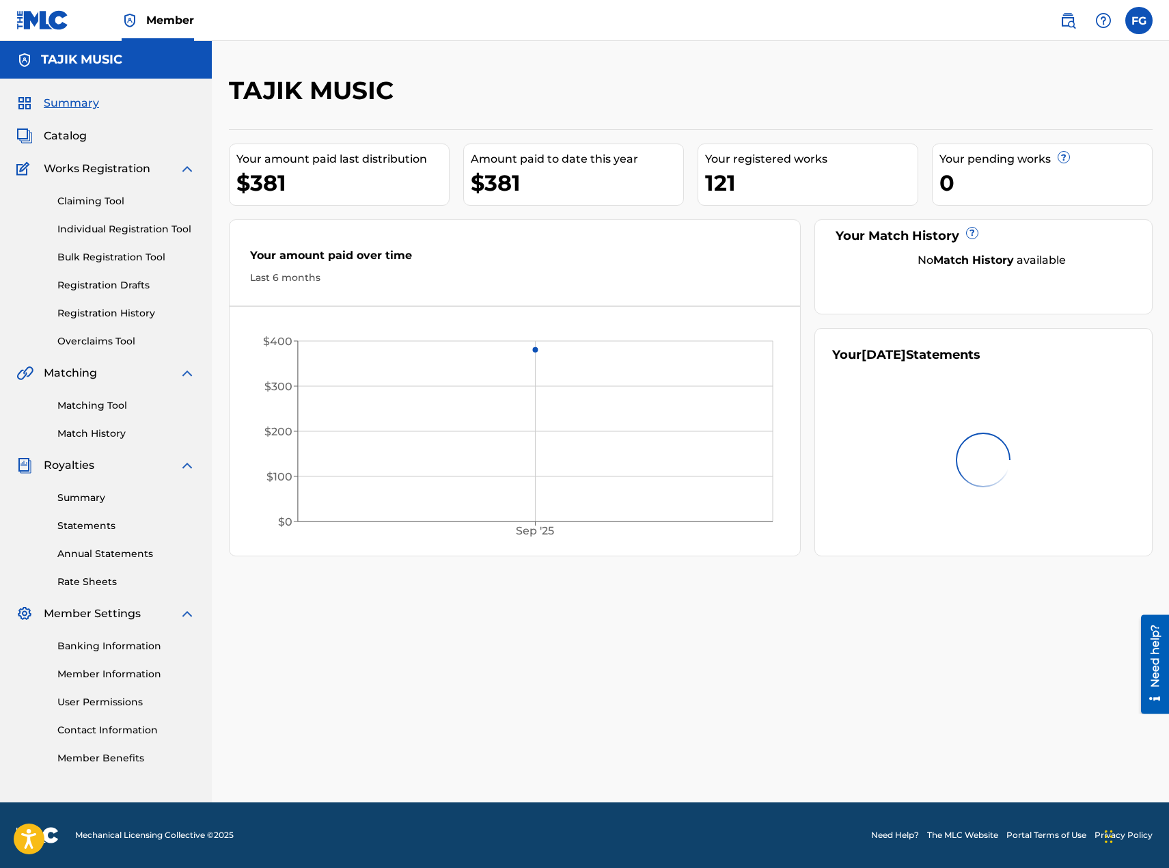
click at [169, 22] on span "Member" at bounding box center [170, 20] width 48 height 16
click at [81, 649] on link "Banking Information" at bounding box center [126, 646] width 138 height 14
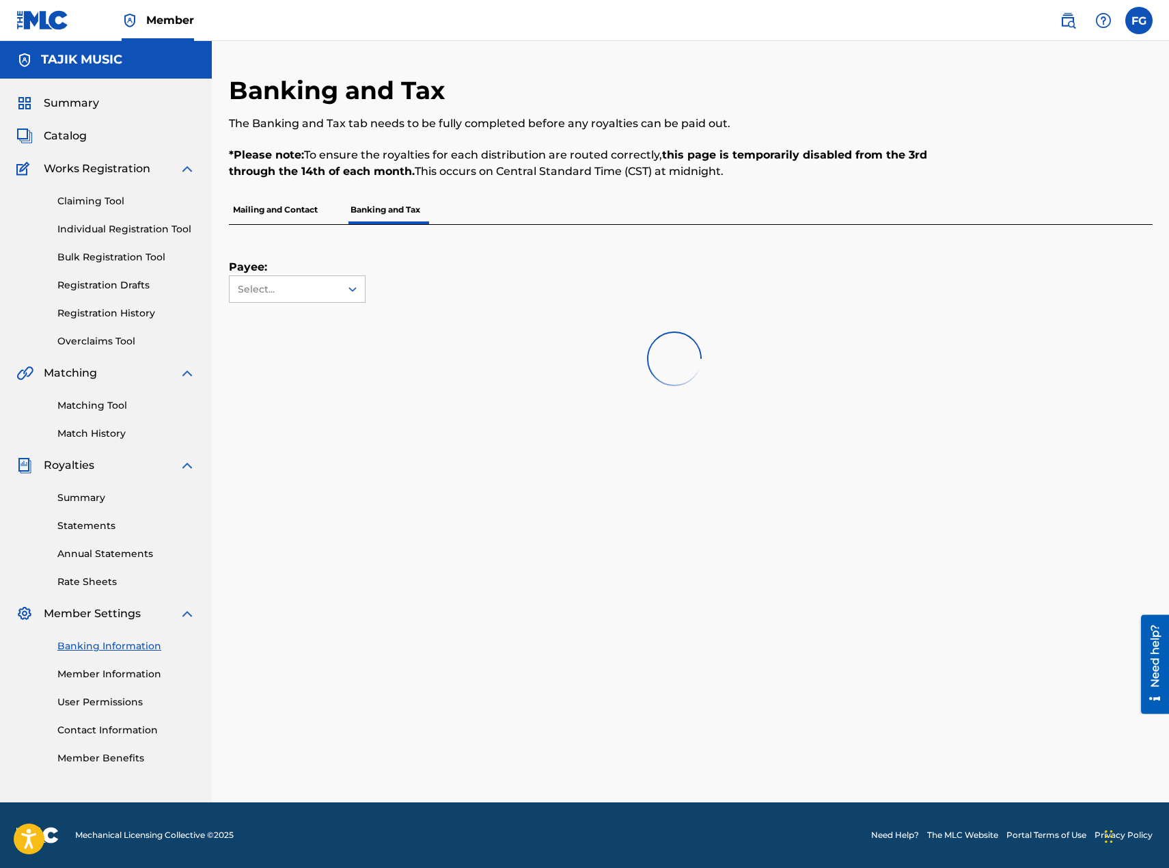
click at [85, 675] on link "Member Information" at bounding box center [126, 674] width 138 height 14
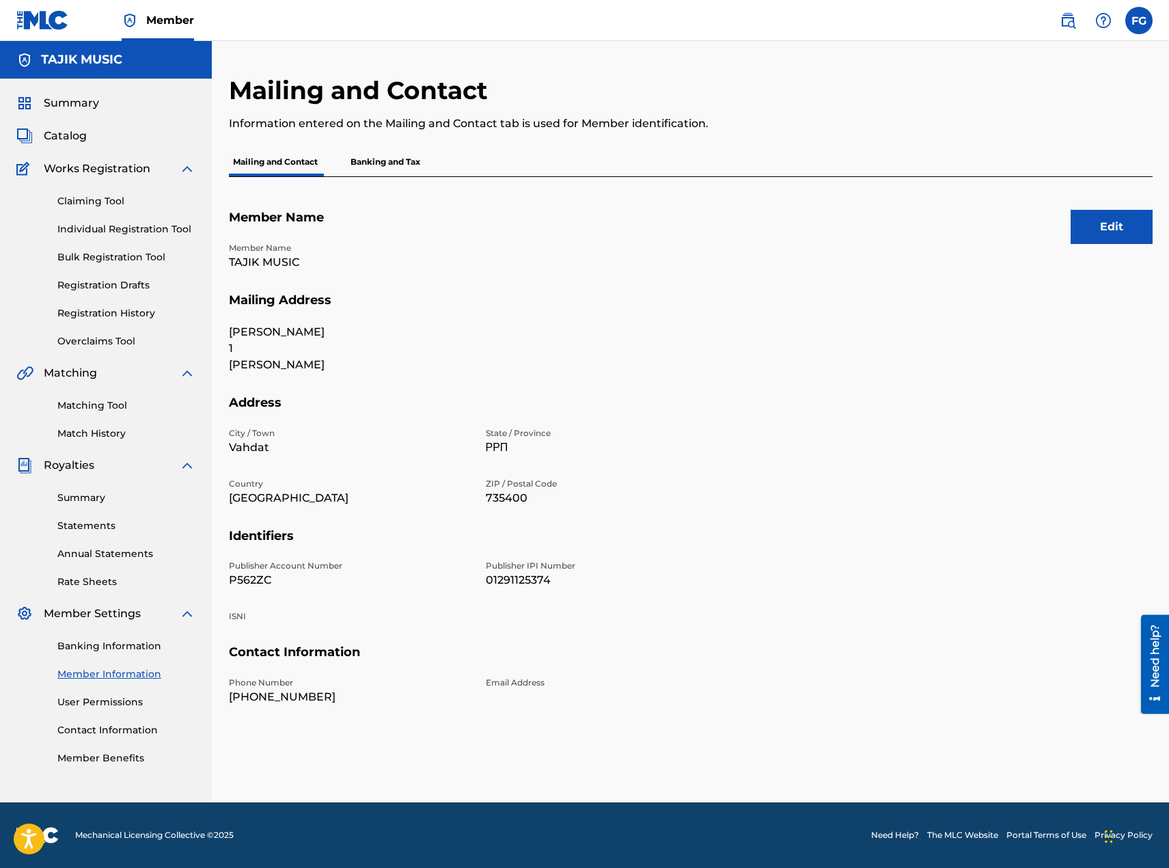
click at [92, 647] on link "Banking Information" at bounding box center [126, 646] width 138 height 14
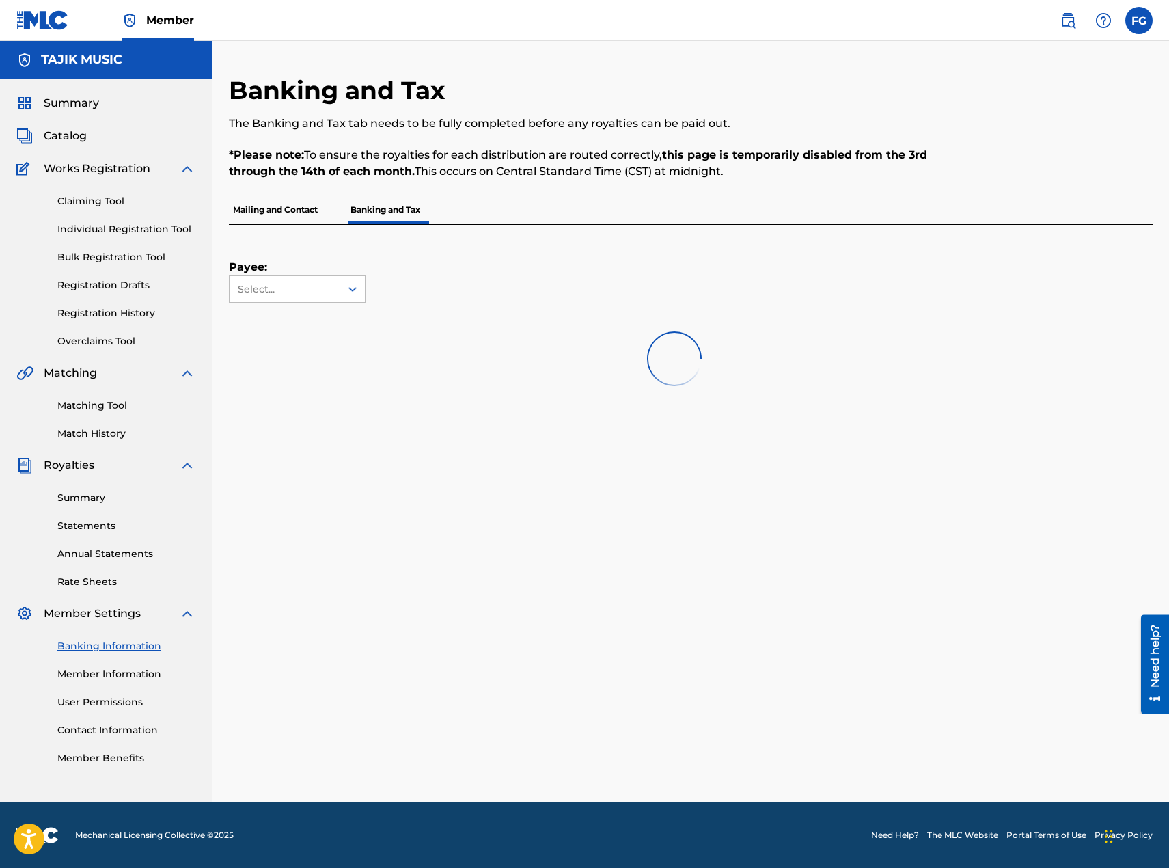
click at [91, 706] on link "User Permissions" at bounding box center [126, 702] width 138 height 14
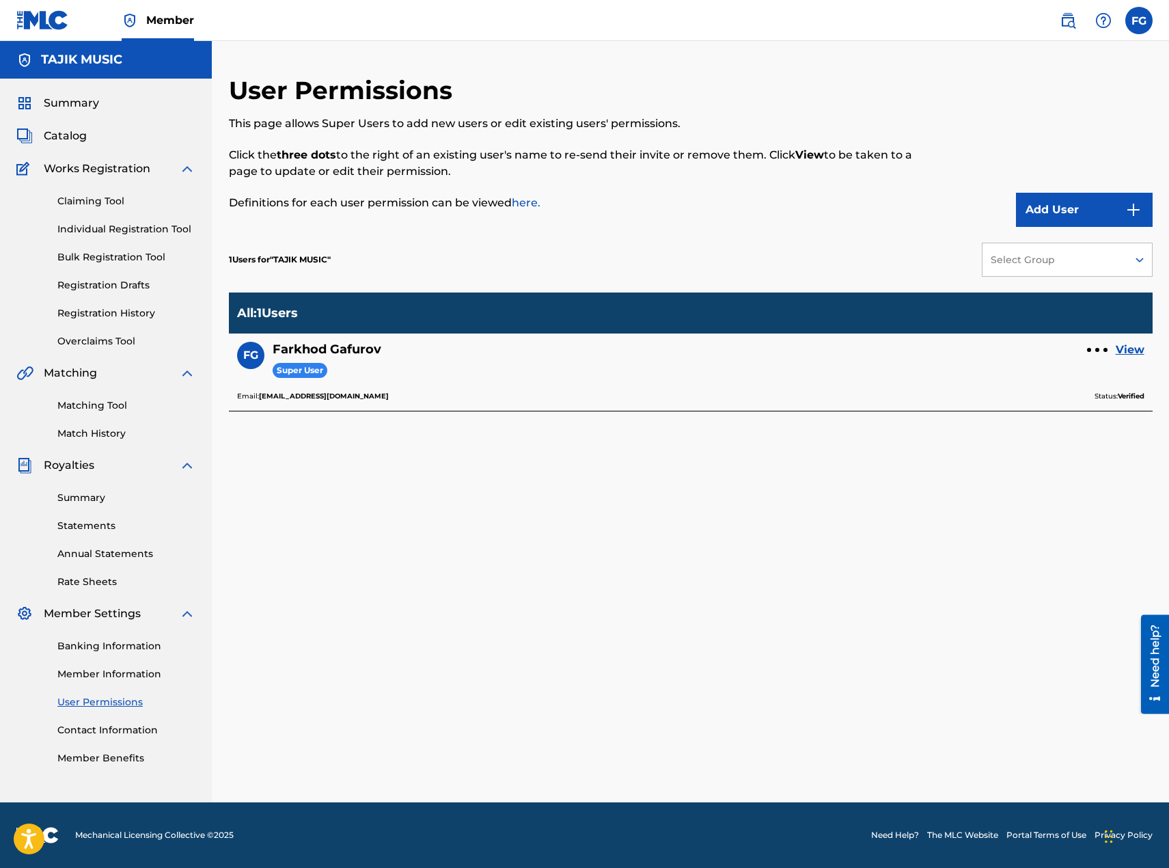
click at [338, 347] on h5 "Farkhod Gafurov" at bounding box center [327, 350] width 109 height 16
drag, startPoint x: 318, startPoint y: 362, endPoint x: 313, endPoint y: 370, distance: 9.3
click at [318, 363] on span "Super User" at bounding box center [300, 371] width 55 height 16
click at [313, 370] on span "Super User" at bounding box center [300, 371] width 55 height 16
click at [1126, 351] on link "View" at bounding box center [1130, 350] width 29 height 16
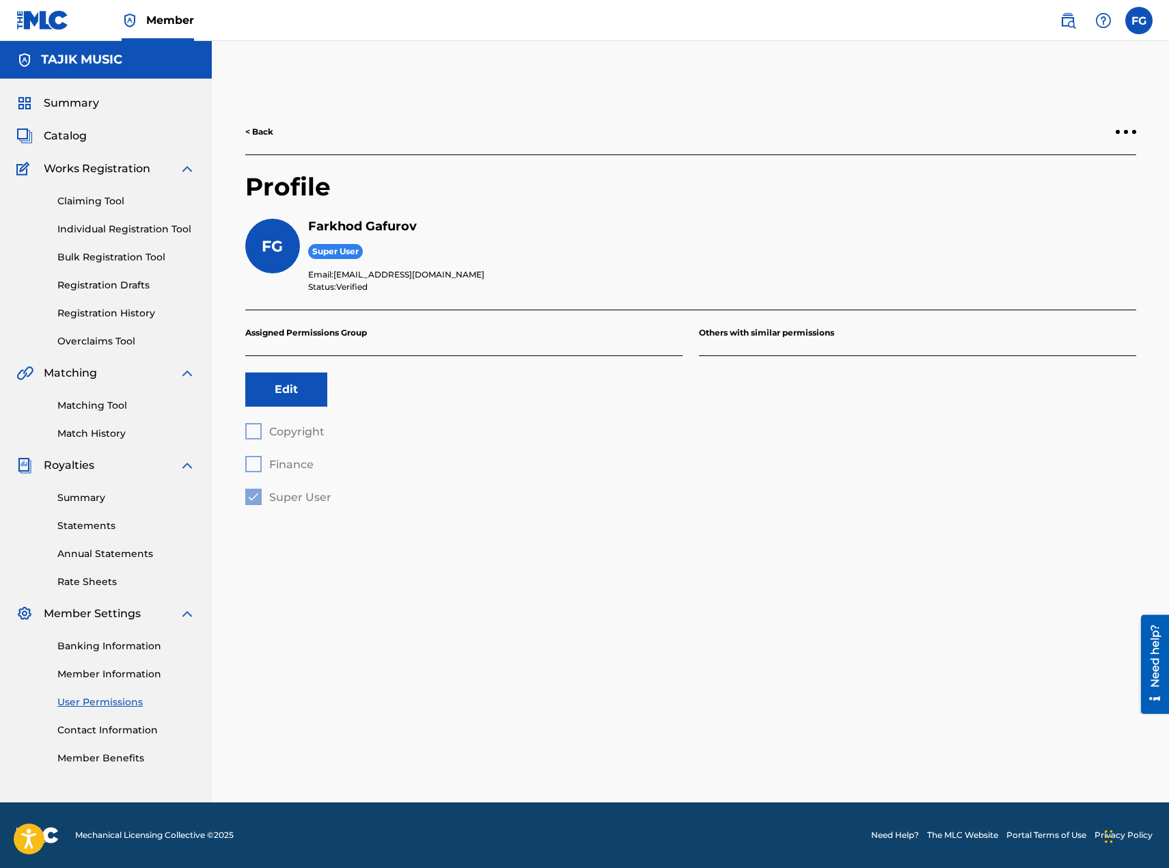
click at [79, 729] on link "Contact Information" at bounding box center [126, 730] width 138 height 14
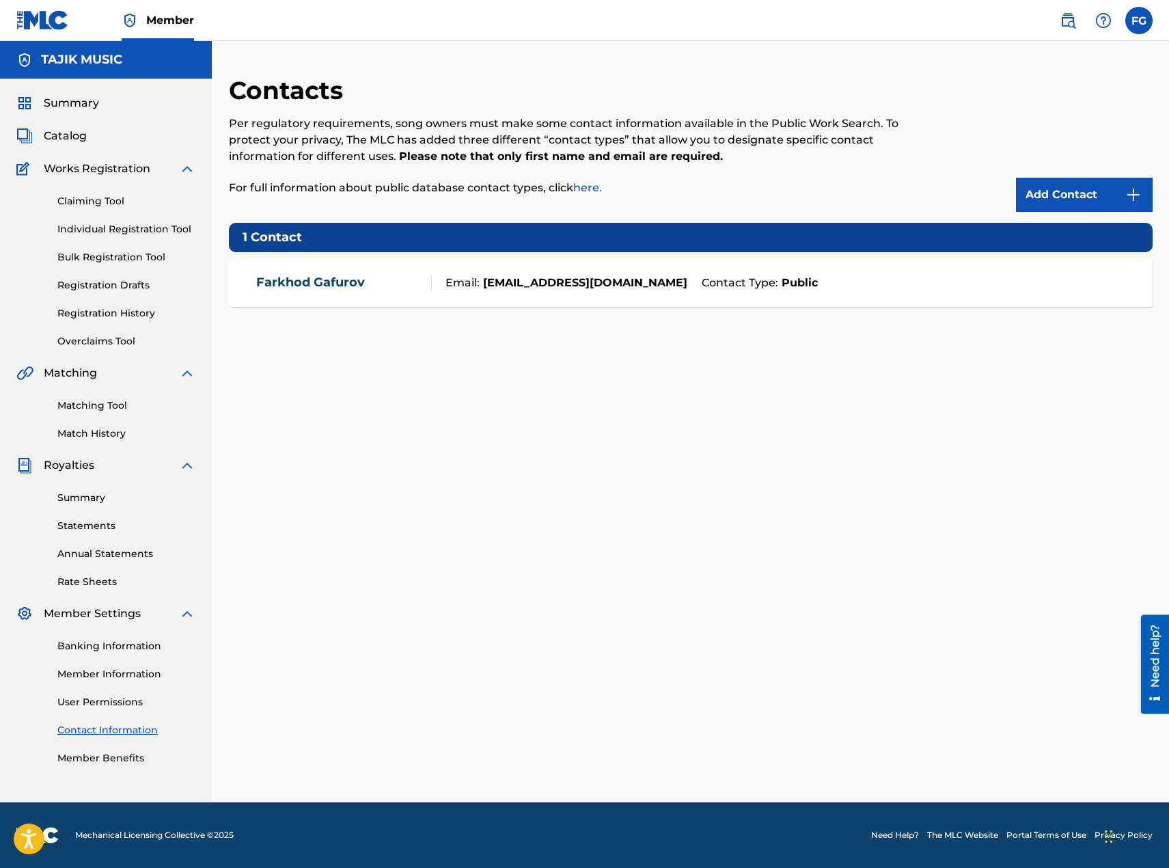
click at [105, 759] on link "Member Benefits" at bounding box center [126, 758] width 138 height 14
click at [96, 202] on link "Claiming Tool" at bounding box center [126, 201] width 138 height 14
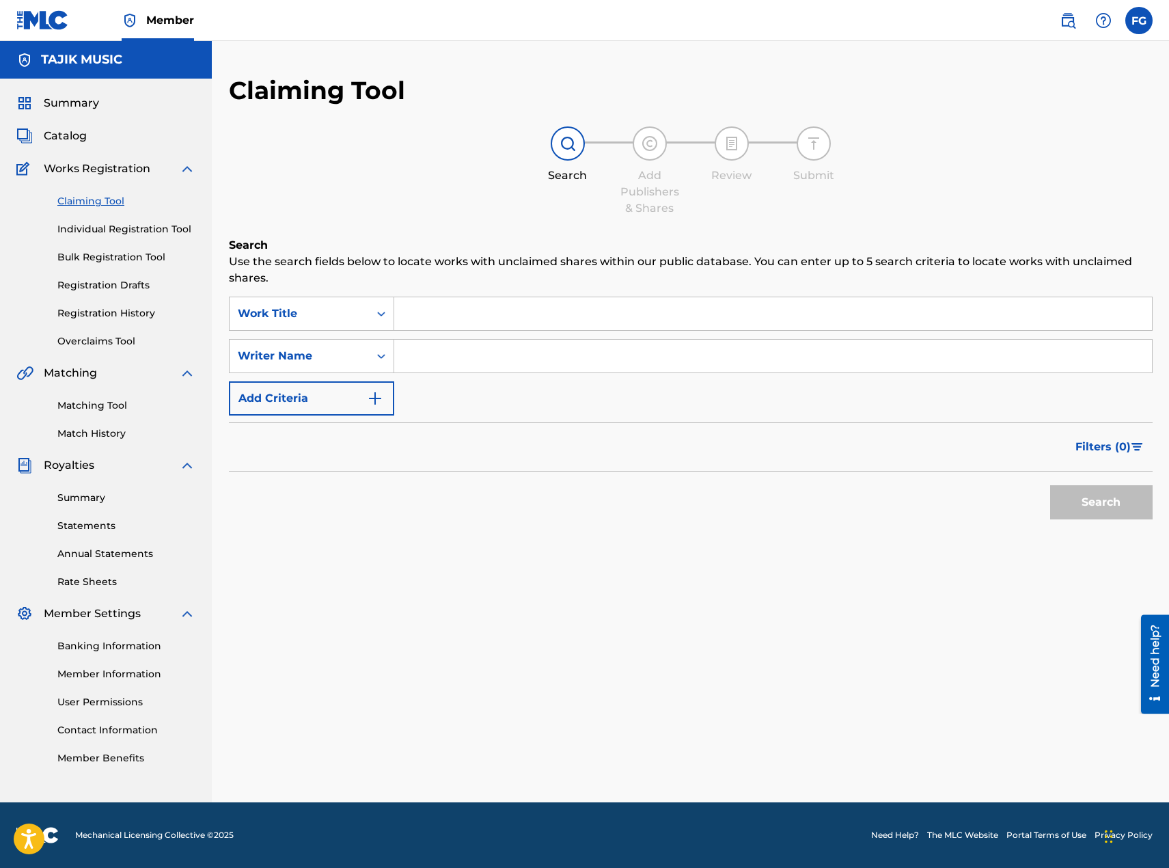
click at [76, 138] on span "Catalog" at bounding box center [65, 136] width 43 height 16
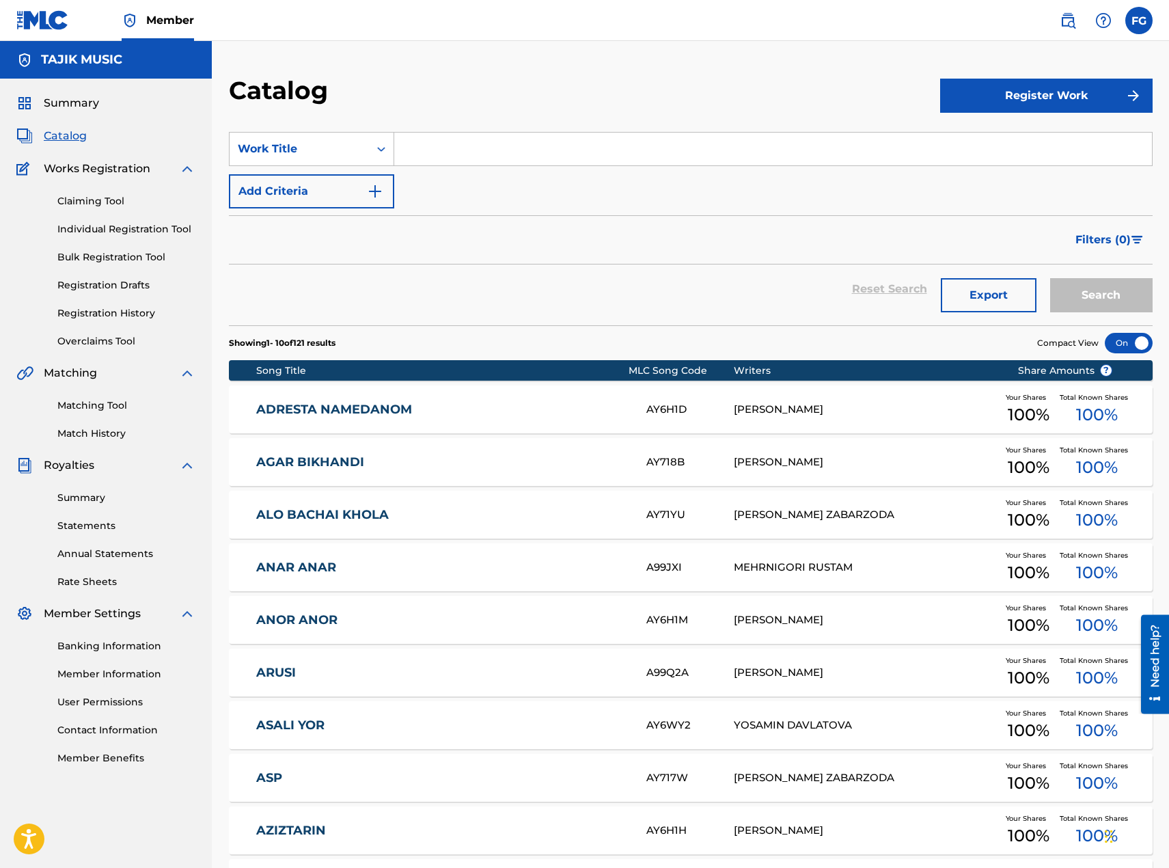
click at [328, 407] on link "ADRESTA NAMEDANOM" at bounding box center [442, 410] width 372 height 16
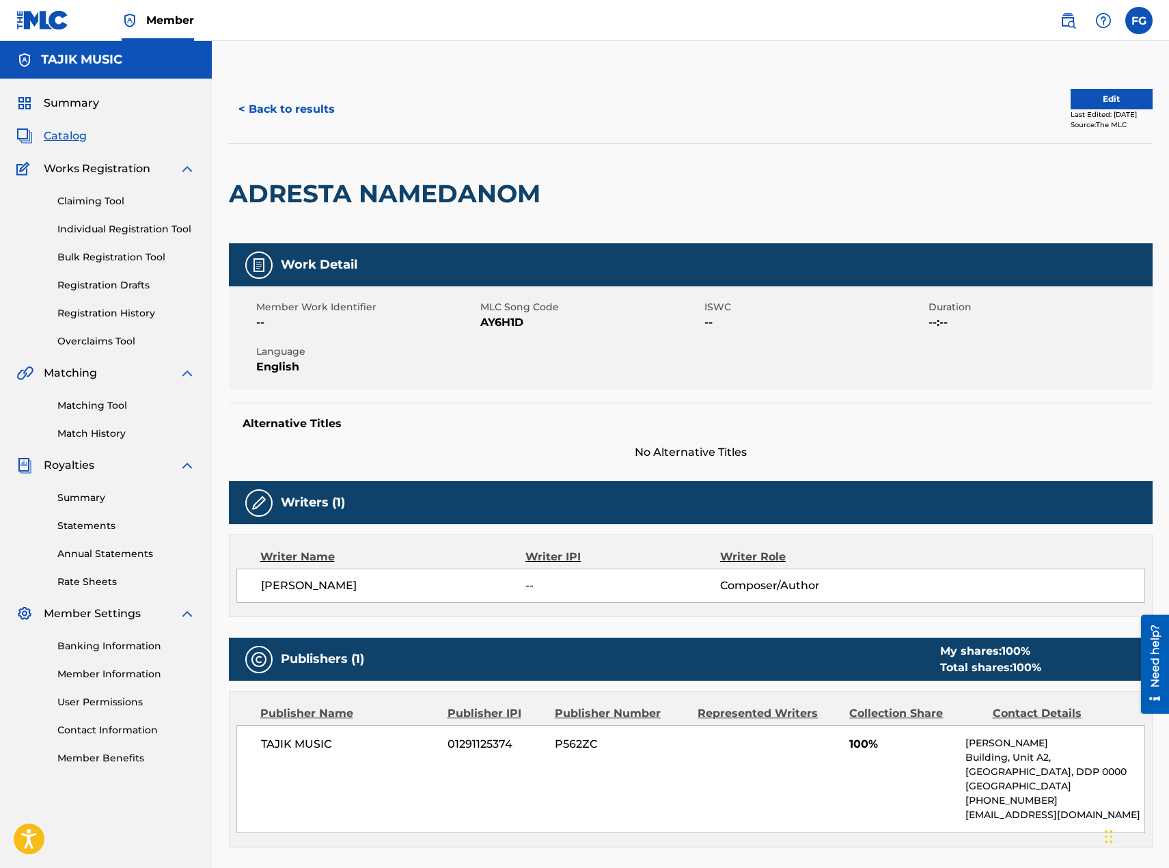
click at [558, 746] on span "P562ZC" at bounding box center [621, 744] width 133 height 16
drag, startPoint x: 556, startPoint y: 744, endPoint x: 601, endPoint y: 744, distance: 45.8
click at [601, 744] on span "P562ZC" at bounding box center [621, 744] width 133 height 16
copy span "P562ZC"
click at [98, 284] on link "Registration Drafts" at bounding box center [126, 285] width 138 height 14
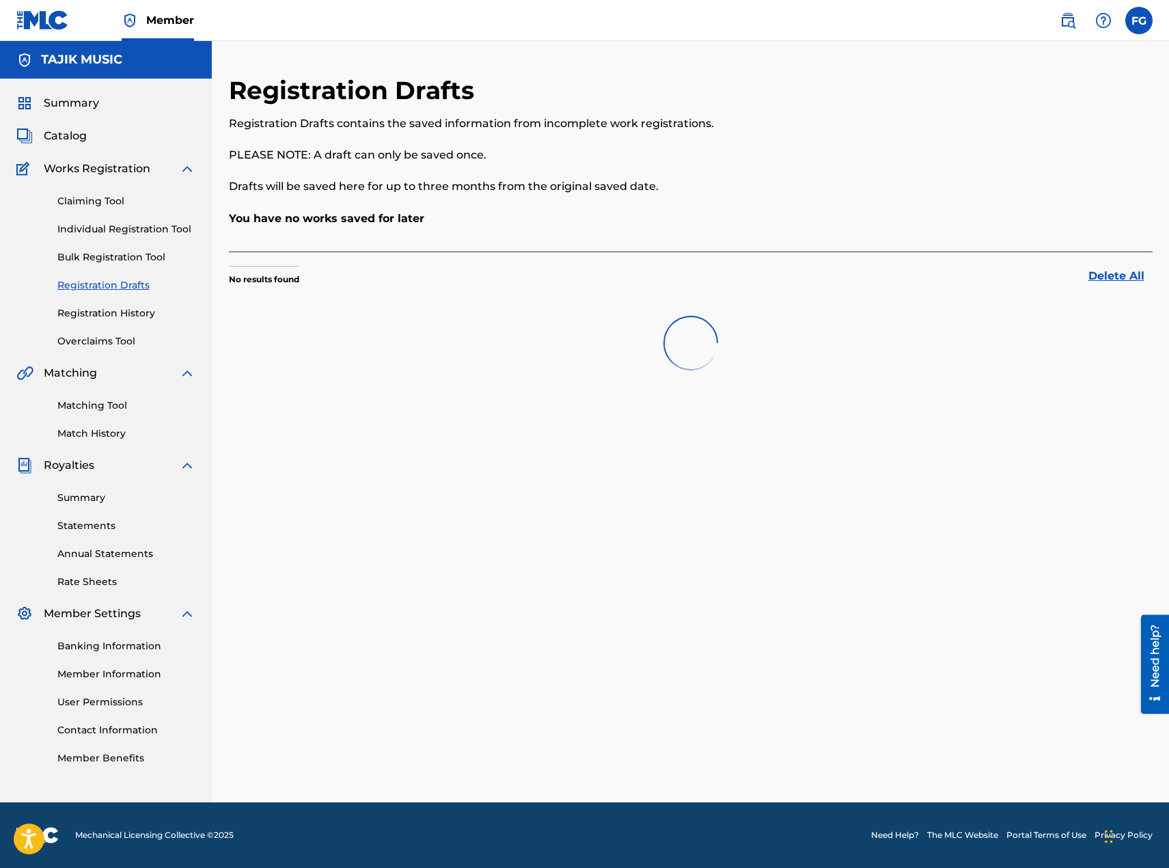
click at [77, 251] on link "Bulk Registration Tool" at bounding box center [126, 257] width 138 height 14
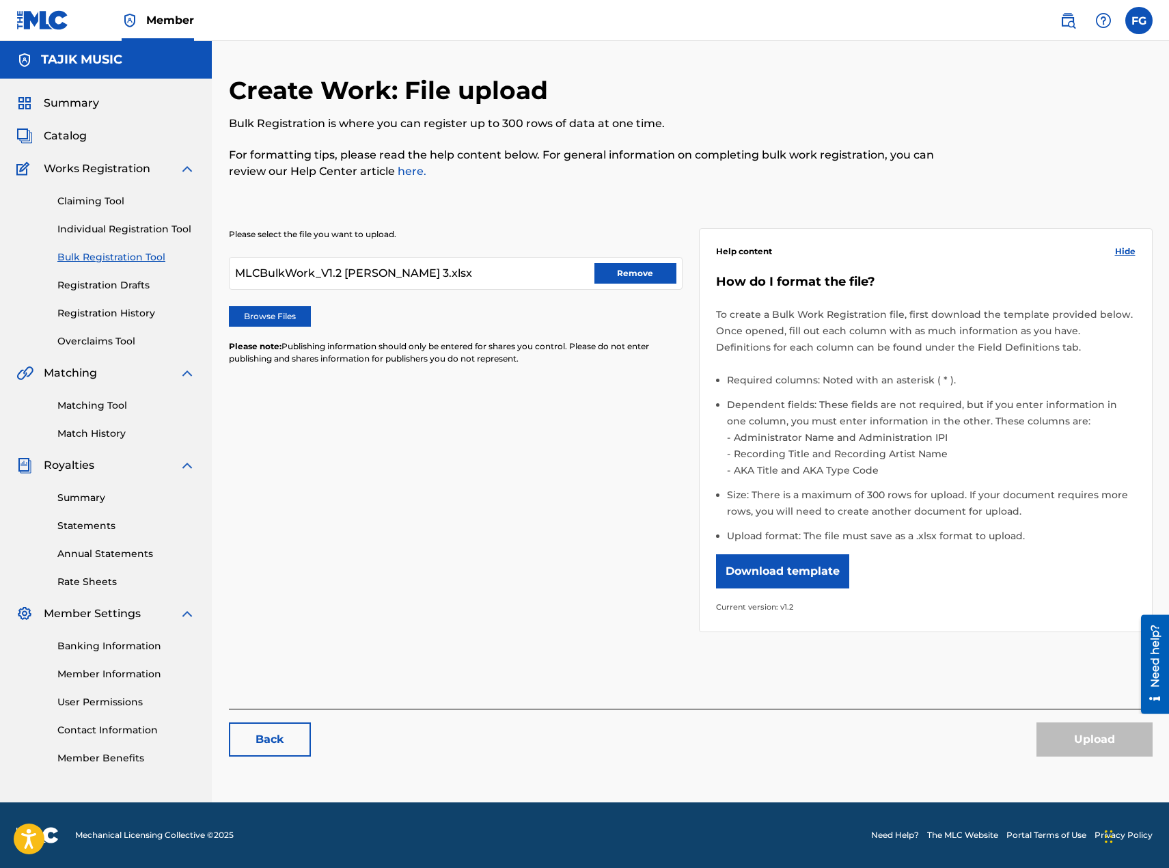
click at [623, 271] on button "Remove" at bounding box center [636, 273] width 82 height 21
click at [278, 325] on label "Browse Files" at bounding box center [270, 316] width 82 height 21
click at [0, 0] on input "Browse Files" at bounding box center [0, 0] width 0 height 0
click at [1101, 733] on button "Upload" at bounding box center [1095, 739] width 116 height 34
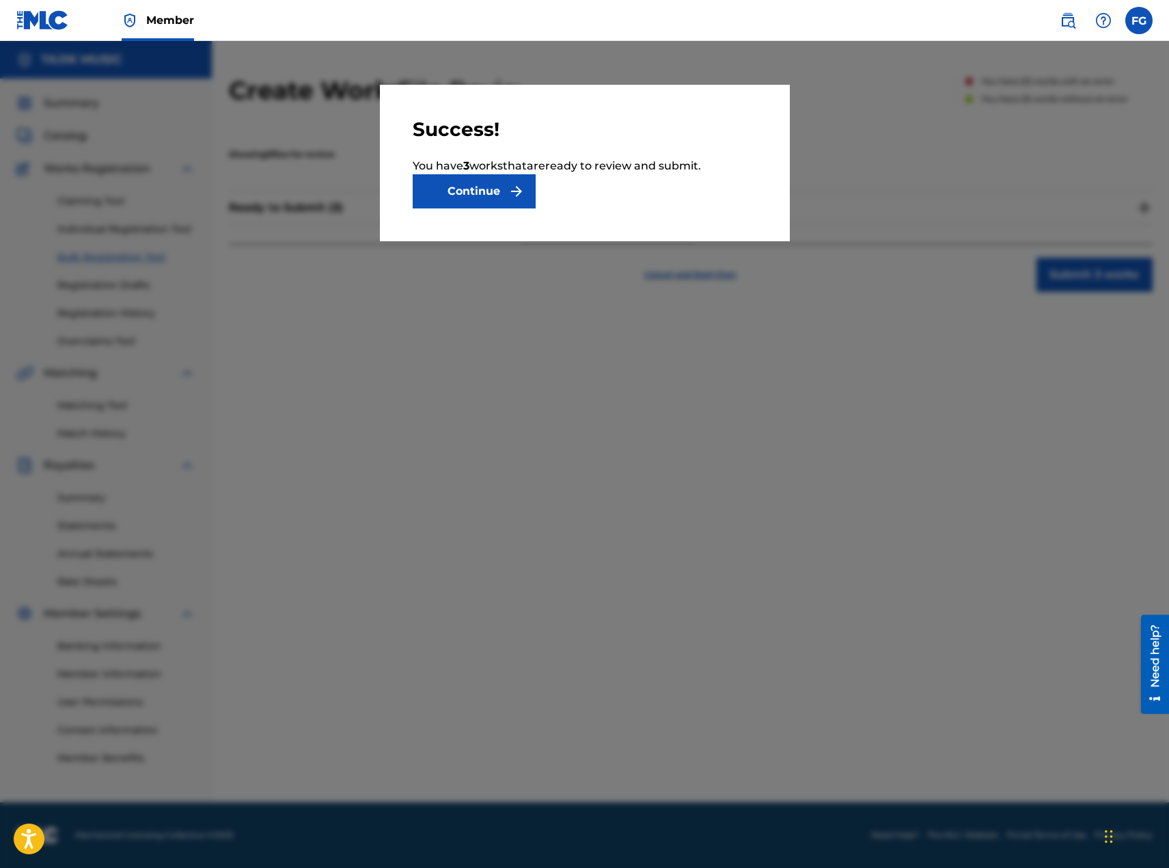
click at [464, 190] on button "Continue" at bounding box center [474, 191] width 123 height 34
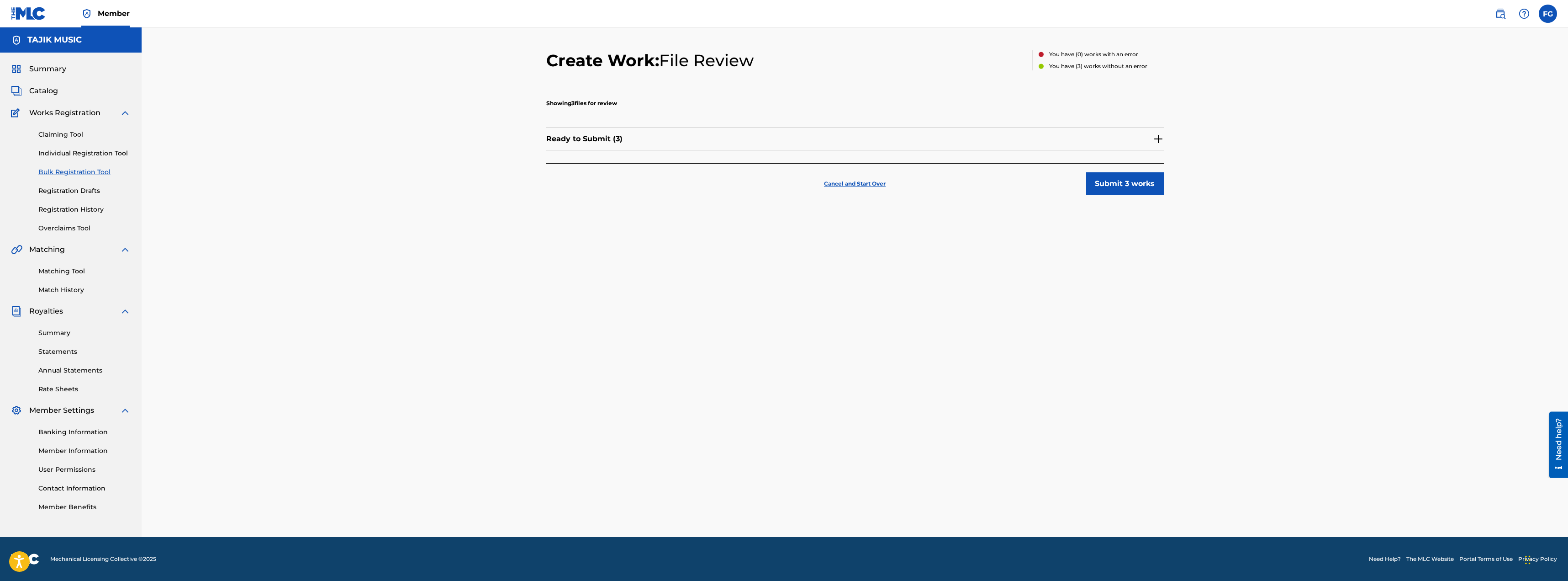
click at [901, 184] on button "Submit 3 works" at bounding box center [1125, 184] width 78 height 23
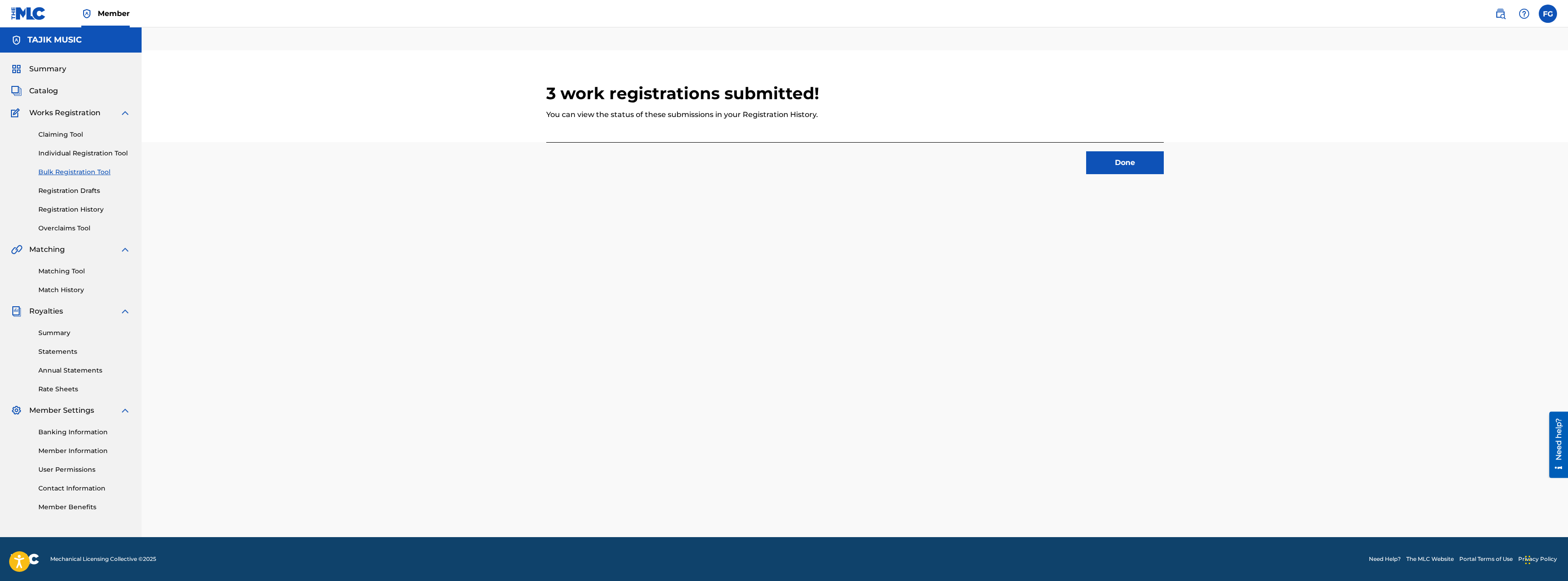
click at [901, 167] on button "Done" at bounding box center [1125, 162] width 78 height 23
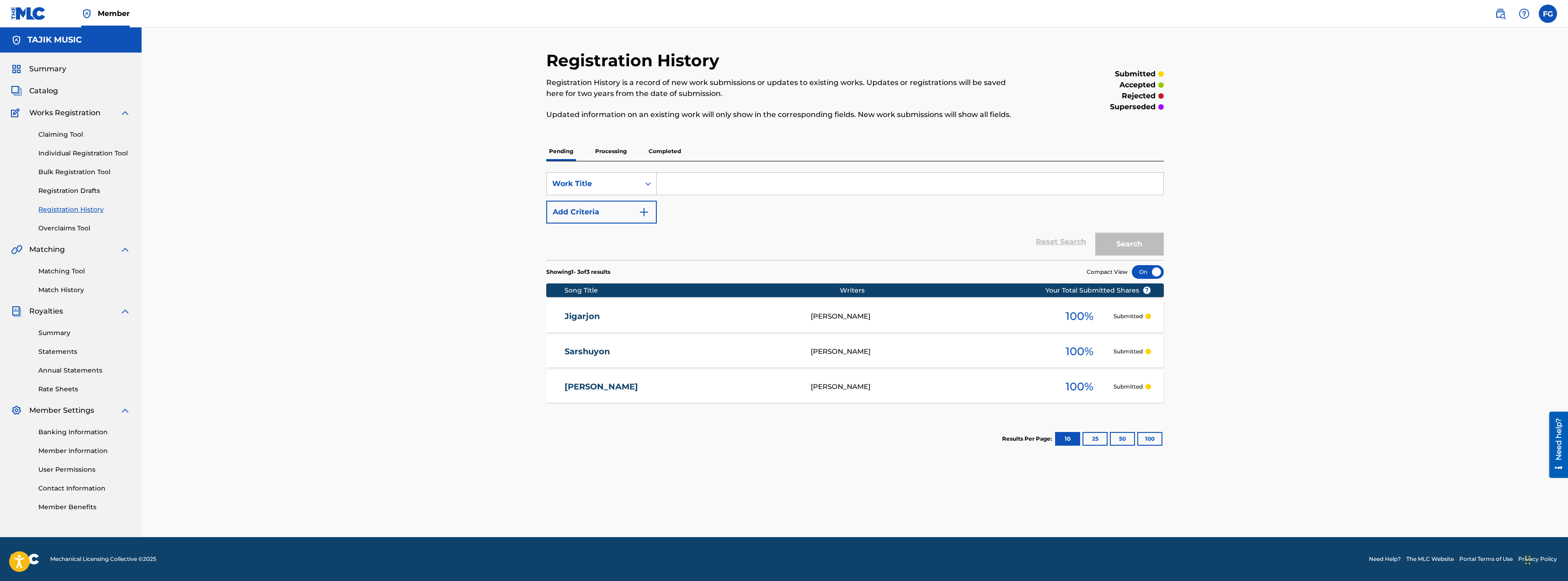
drag, startPoint x: 594, startPoint y: 308, endPoint x: 590, endPoint y: 312, distance: 5.7
click at [592, 311] on div "Jigarjon Zikriolloh Hakimov 100 % Submitted" at bounding box center [855, 316] width 618 height 32
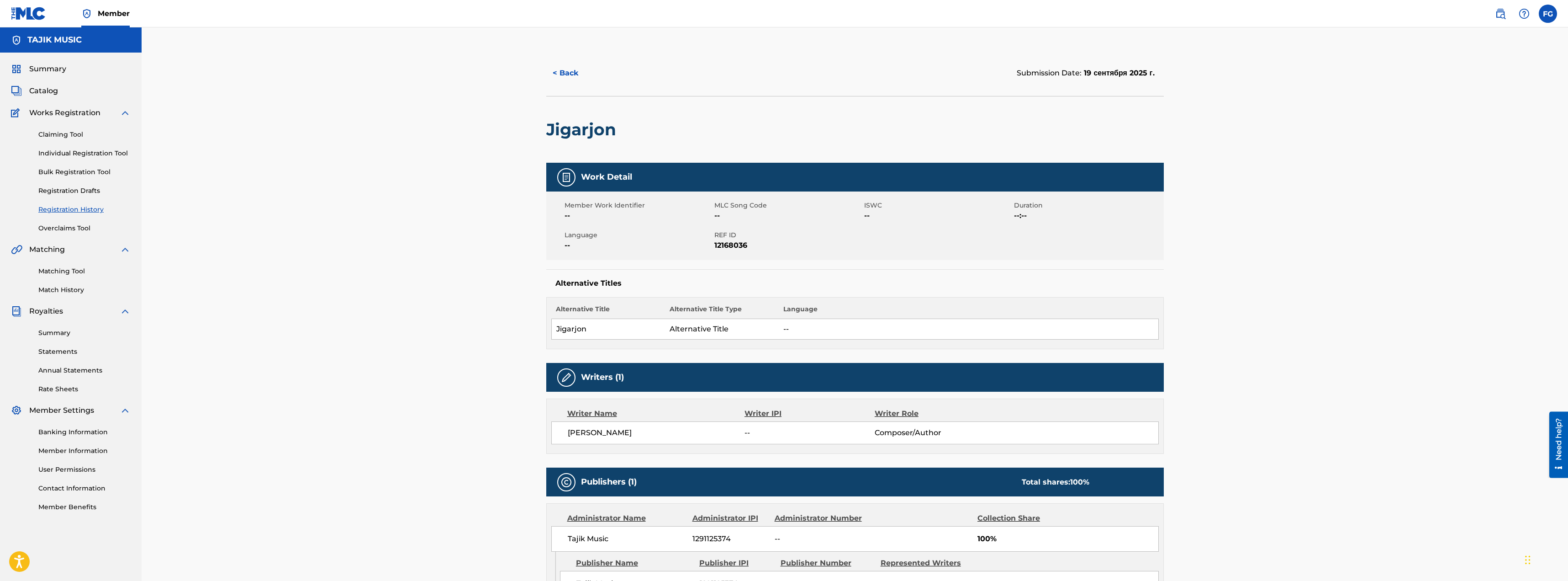
click at [31, 90] on span "Catalog" at bounding box center [43, 91] width 29 height 11
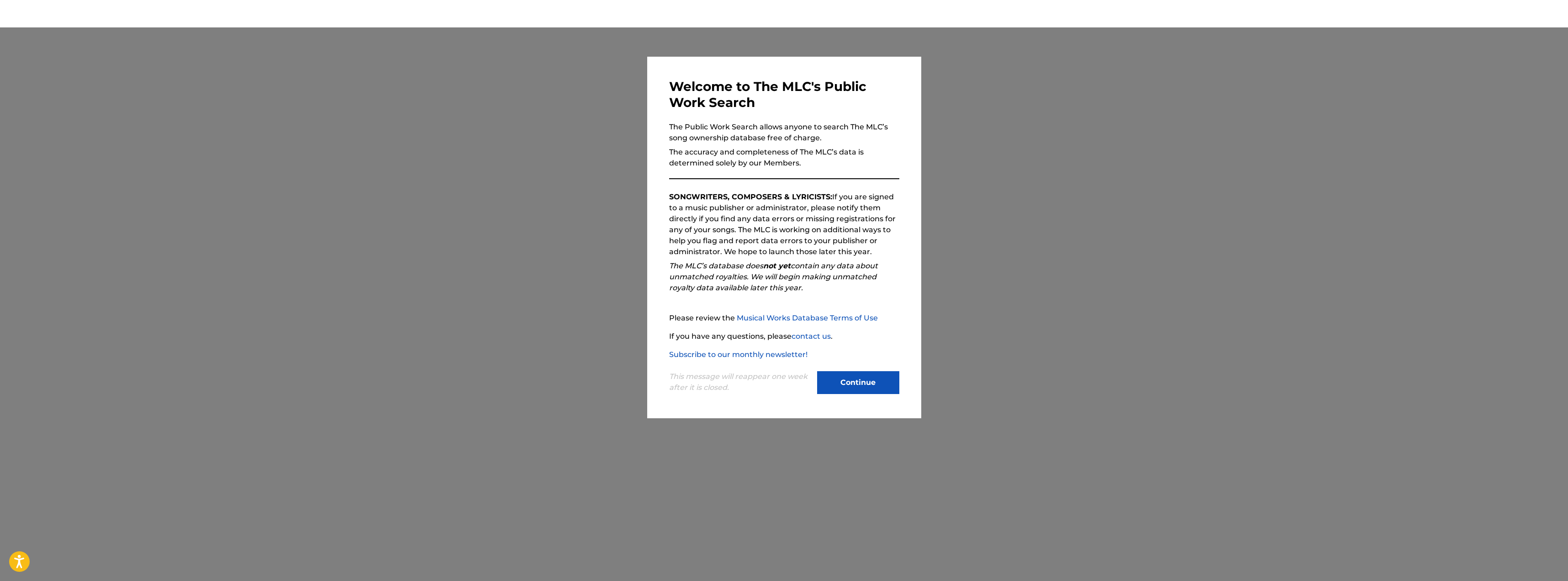
click at [876, 385] on button "Continue" at bounding box center [858, 382] width 82 height 23
